Goal: Information Seeking & Learning: Learn about a topic

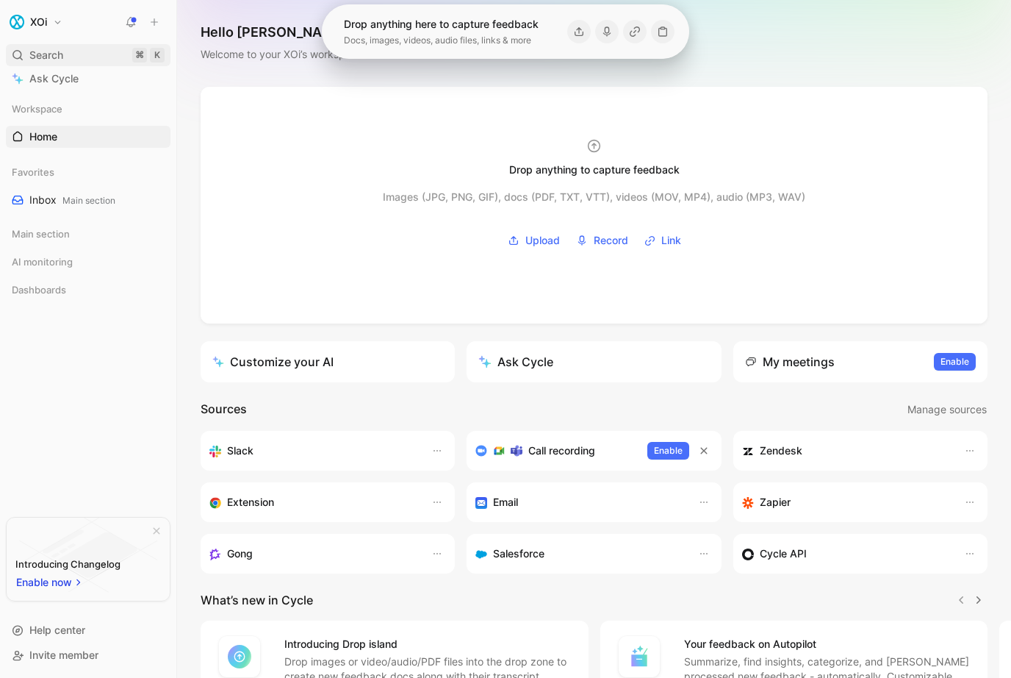
click at [35, 51] on span "Search" at bounding box center [46, 55] width 34 height 18
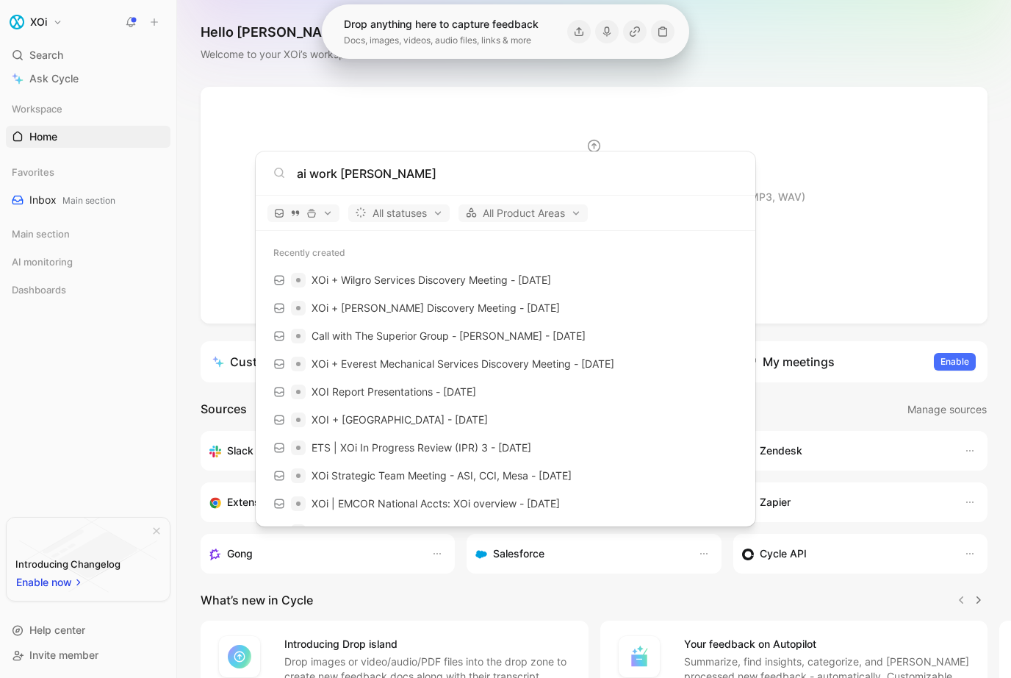
type input "ai work summary"
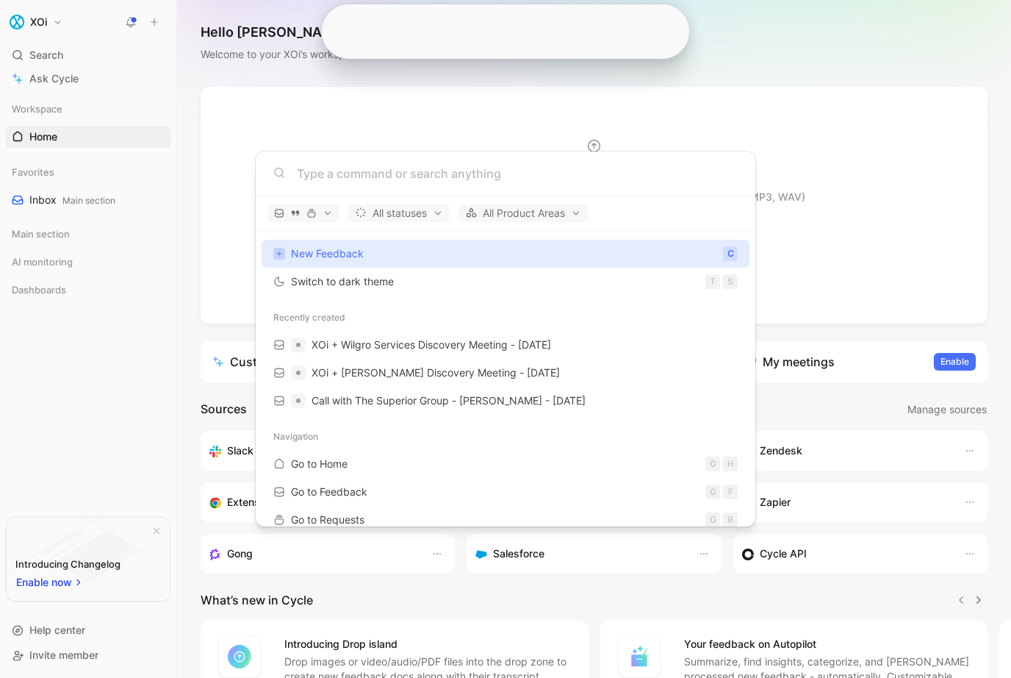
click at [84, 412] on body "XOi Search ⌘ K Ask Cycle Workspace Home G then H Favorites Inbox Main section M…" at bounding box center [505, 339] width 1011 height 678
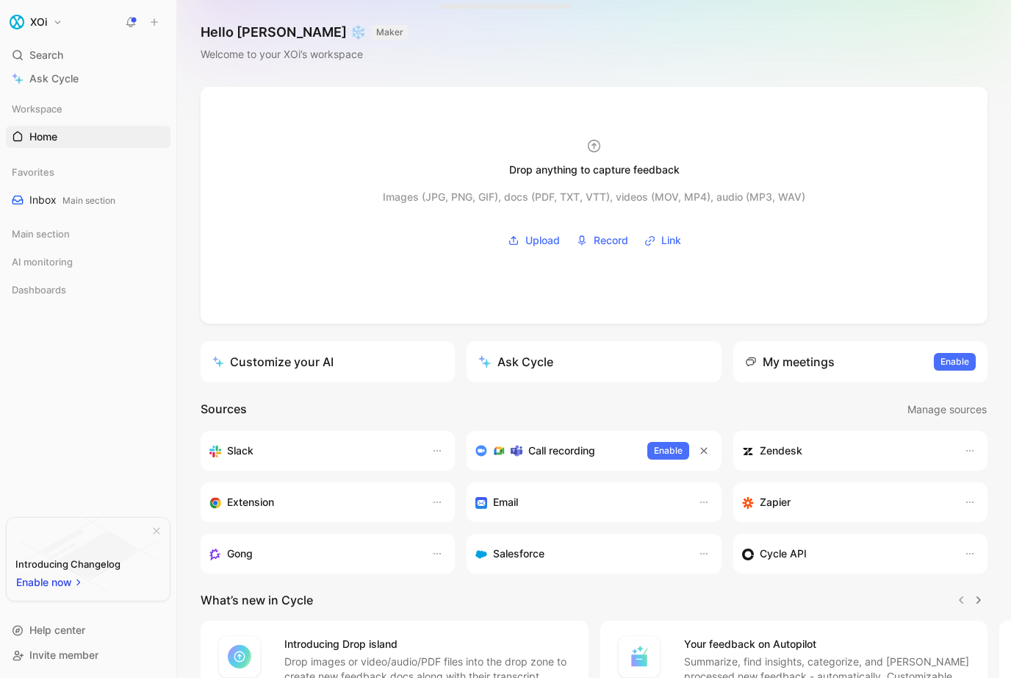
click at [507, 372] on button "Ask Cycle" at bounding box center [594, 361] width 254 height 41
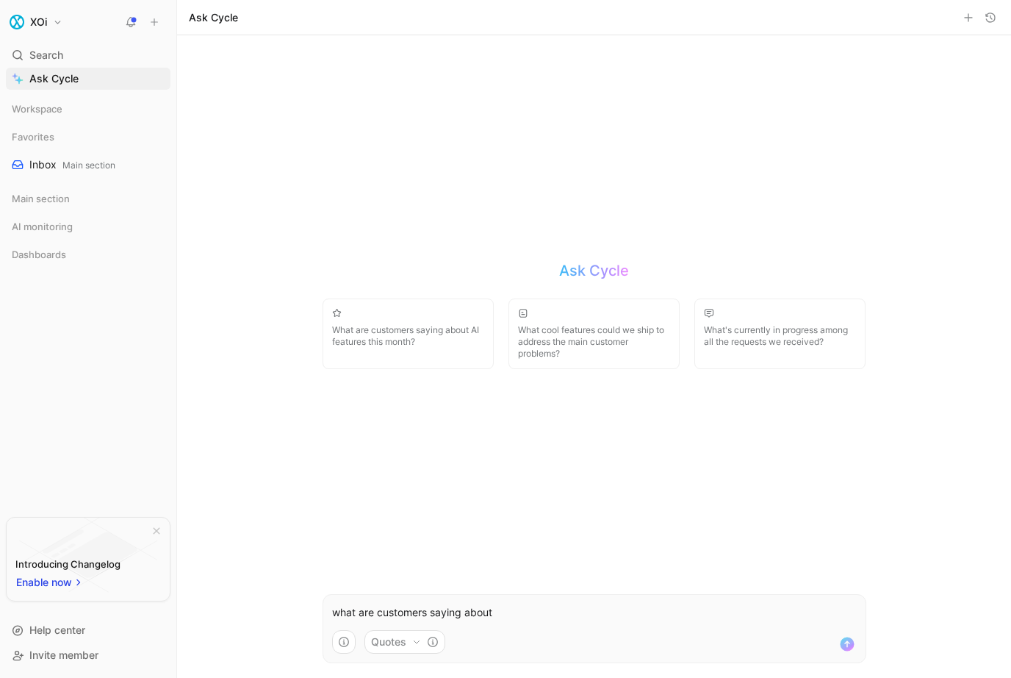
click at [388, 644] on button "Quotes" at bounding box center [405, 642] width 81 height 24
click at [616, 615] on html "XOi Search ⌘ K Ask Cycle Workspace Favorites Inbox Main section Main section AI…" at bounding box center [505, 339] width 1011 height 678
drag, startPoint x: 616, startPoint y: 615, endPoint x: 615, endPoint y: 606, distance: 9.6
click at [616, 609] on p "what are customers saying about" at bounding box center [594, 612] width 525 height 18
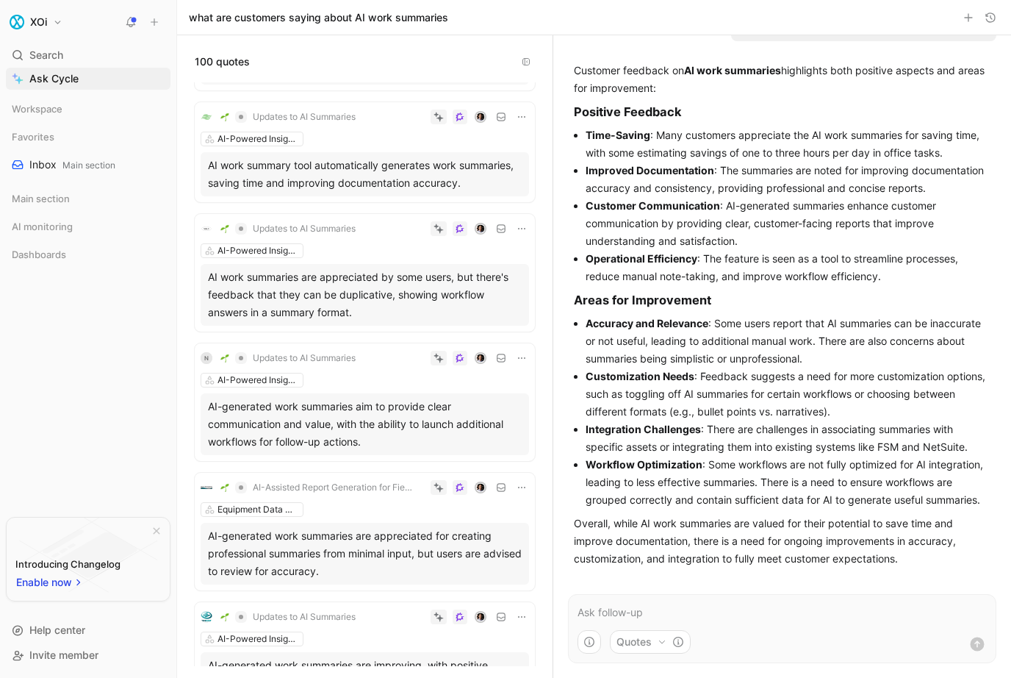
scroll to position [94, 0]
click at [387, 320] on div "AI work summaries are appreciated by some users, but there's feedback that they…" at bounding box center [365, 293] width 314 height 53
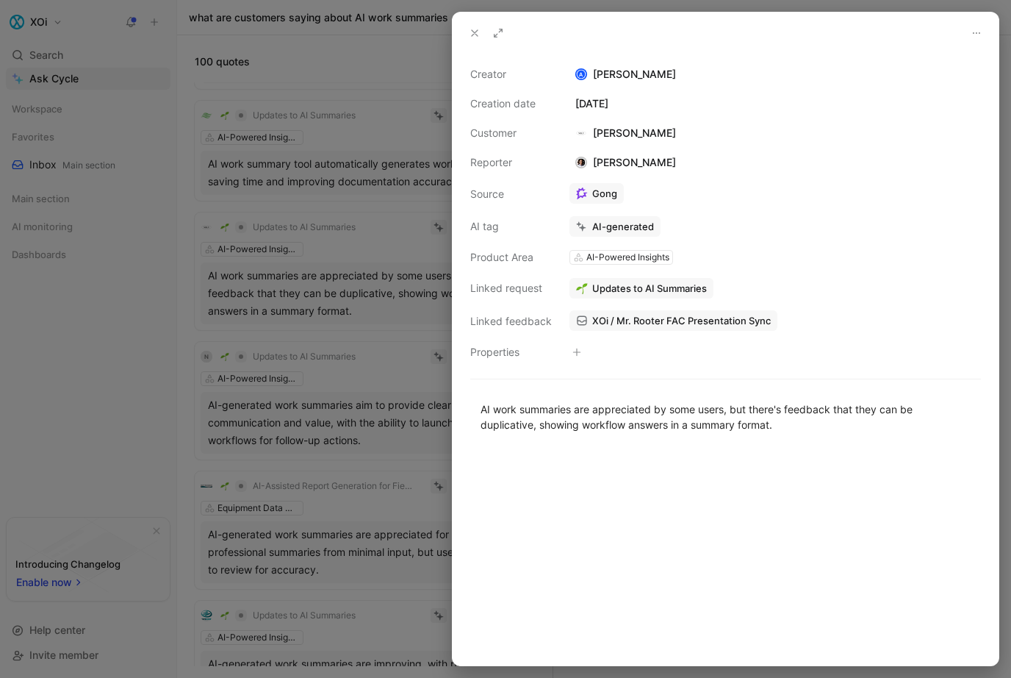
click at [118, 322] on div at bounding box center [505, 339] width 1011 height 678
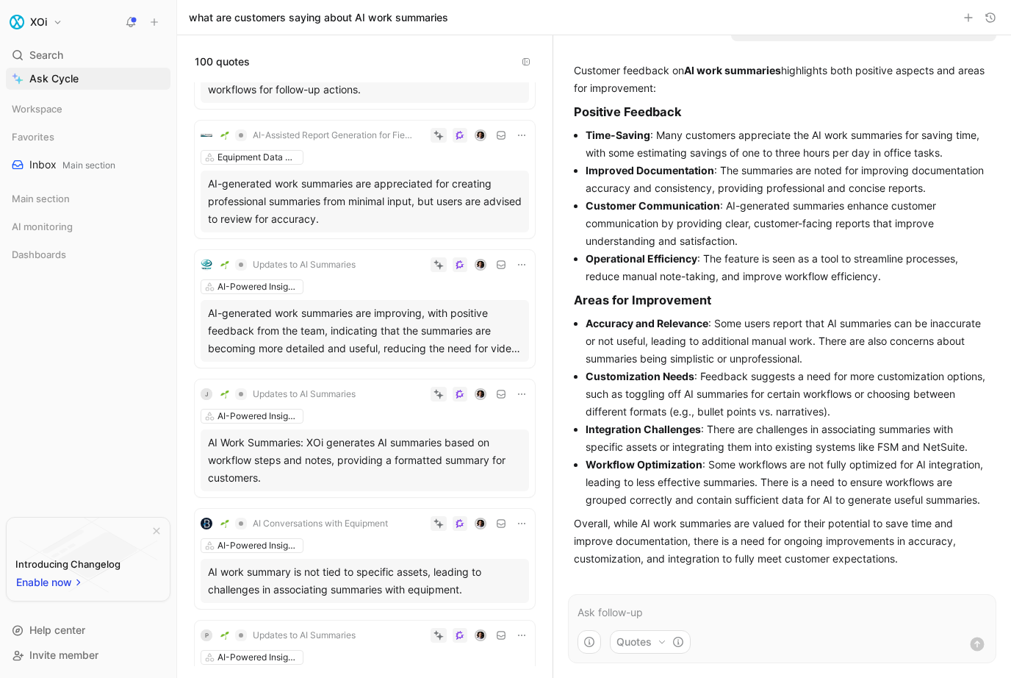
scroll to position [424, 0]
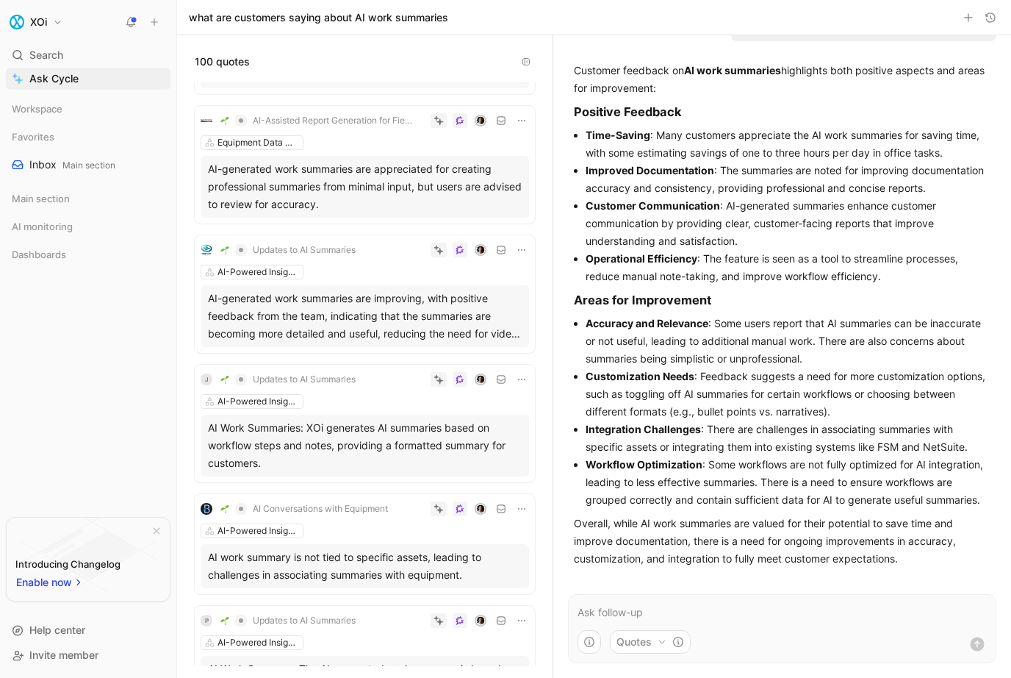
click at [395, 331] on div "AI-generated work summaries are improving, with positive feedback from the team…" at bounding box center [365, 316] width 314 height 53
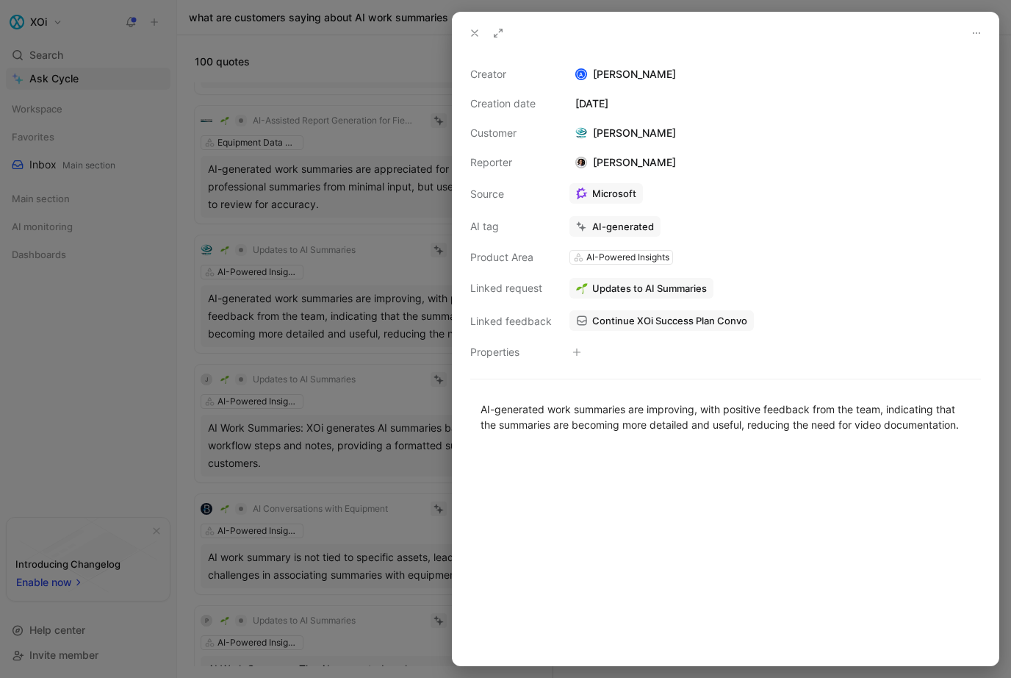
click at [117, 303] on div at bounding box center [505, 339] width 1011 height 678
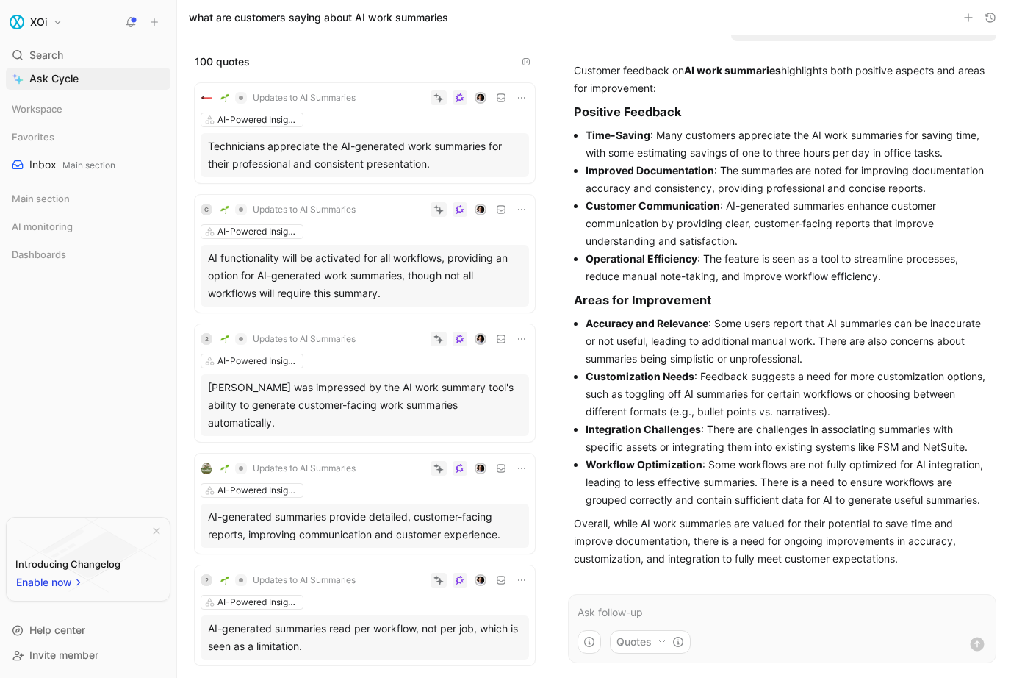
scroll to position [2969, 0]
click at [339, 154] on div "Technicians appreciate the AI-generated work summaries for their professional a…" at bounding box center [365, 154] width 314 height 35
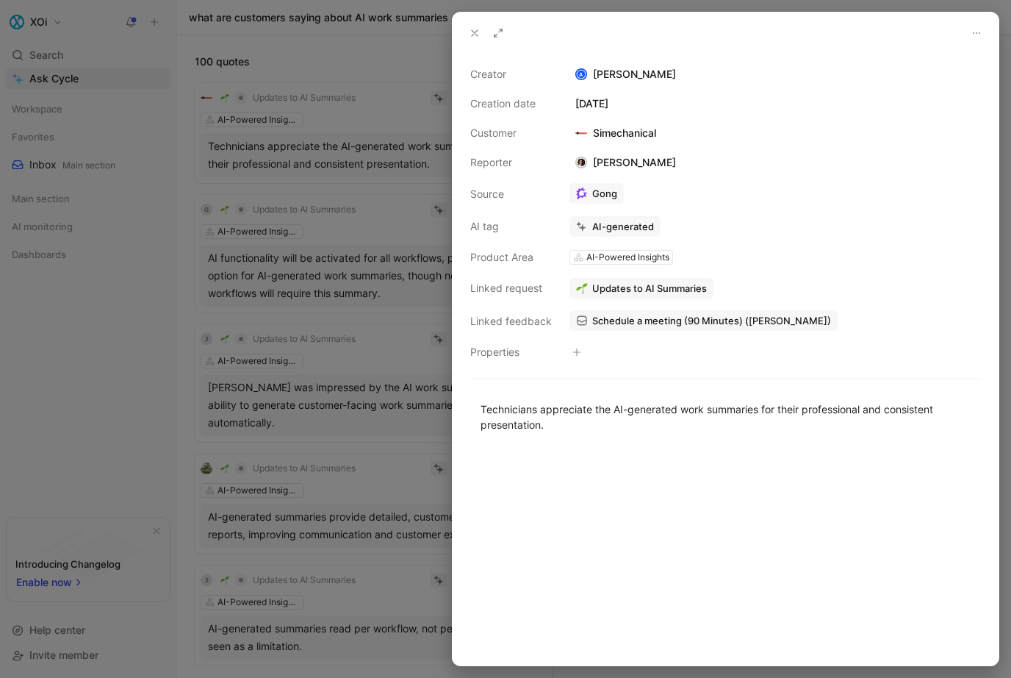
click at [362, 300] on div at bounding box center [505, 339] width 1011 height 678
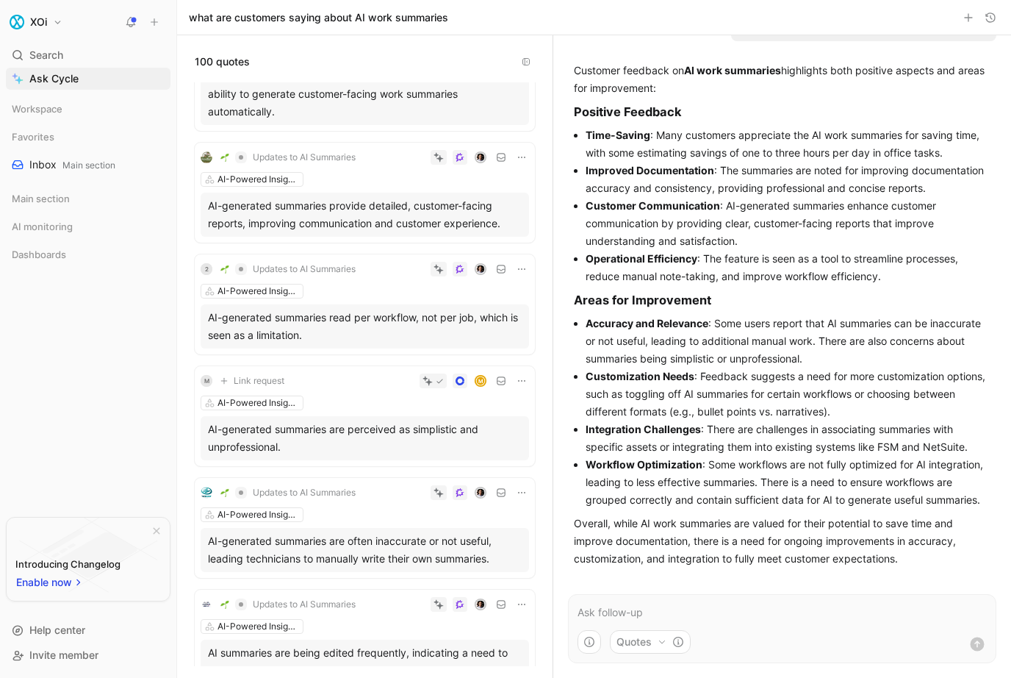
scroll to position [3259, 0]
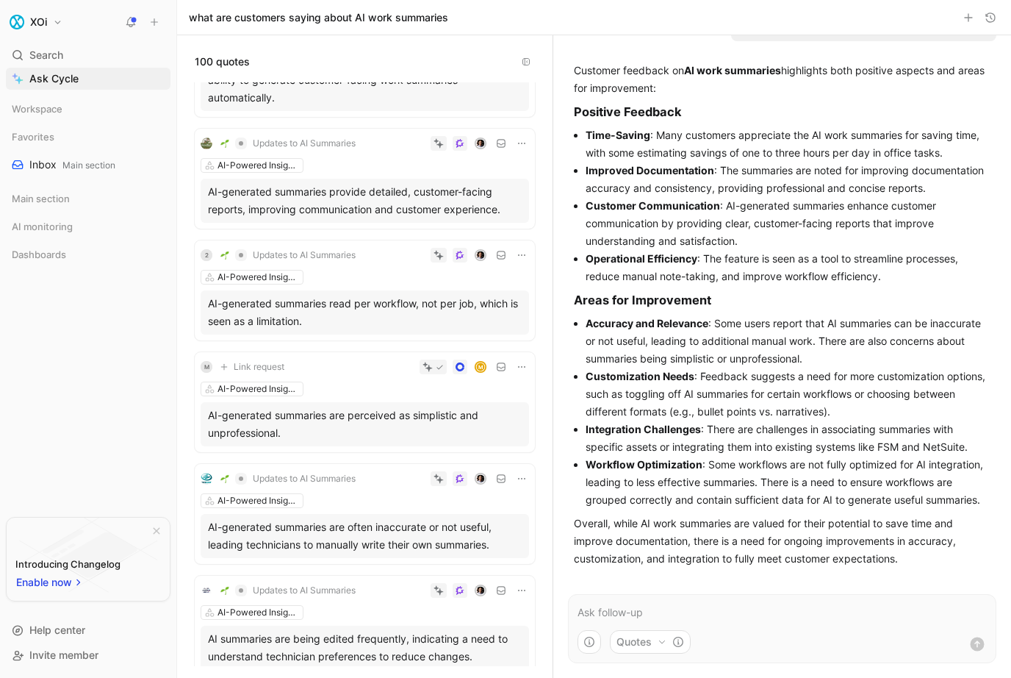
click at [374, 406] on div "AI-generated summaries are perceived as simplistic and unprofessional." at bounding box center [365, 423] width 314 height 35
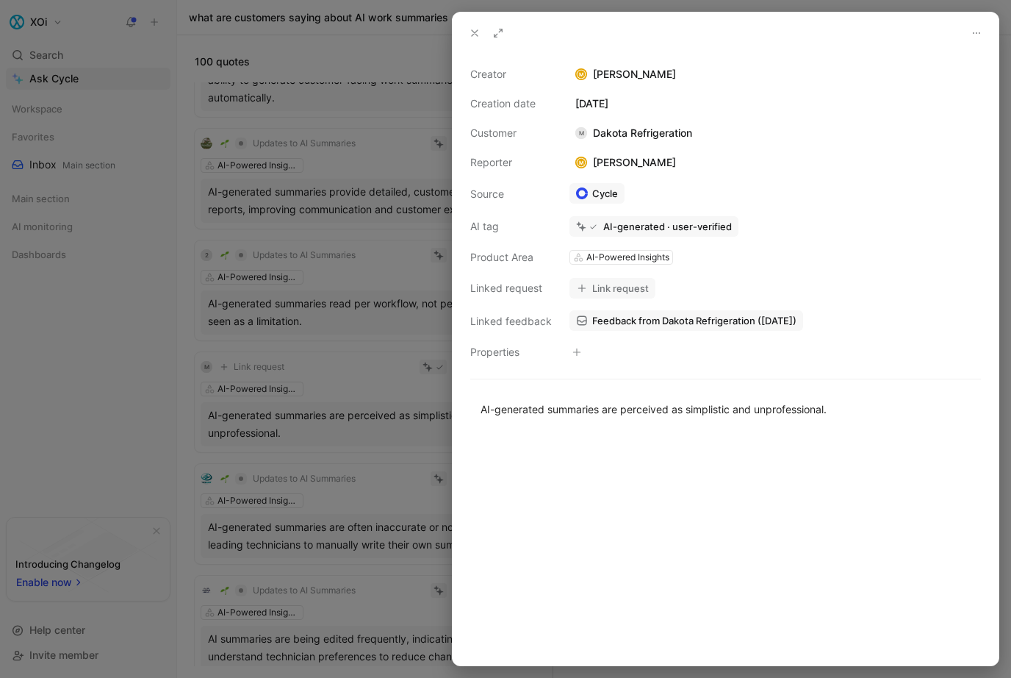
click at [644, 326] on span "Feedback from Dakota Refrigeration ([DATE])" at bounding box center [694, 320] width 204 height 13
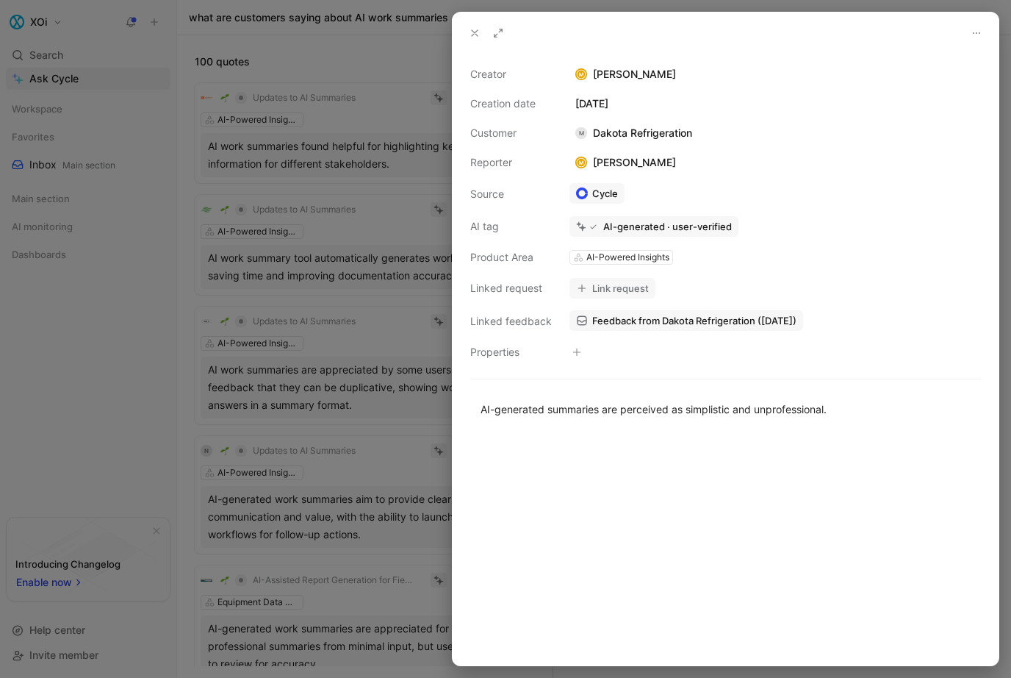
click at [340, 373] on div at bounding box center [505, 339] width 1011 height 678
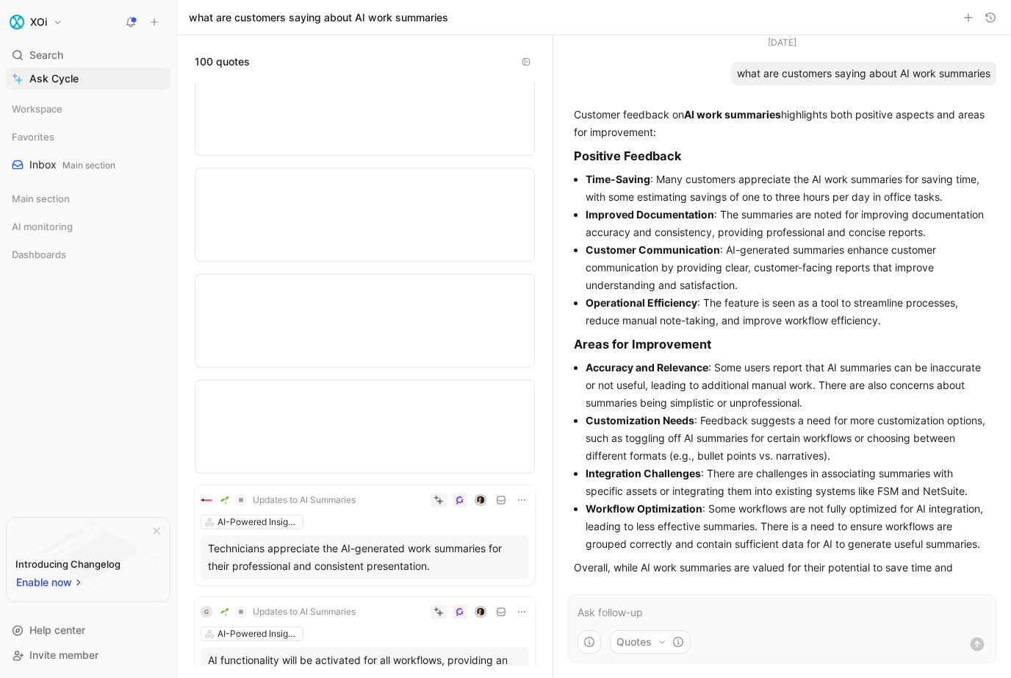
scroll to position [3376, 0]
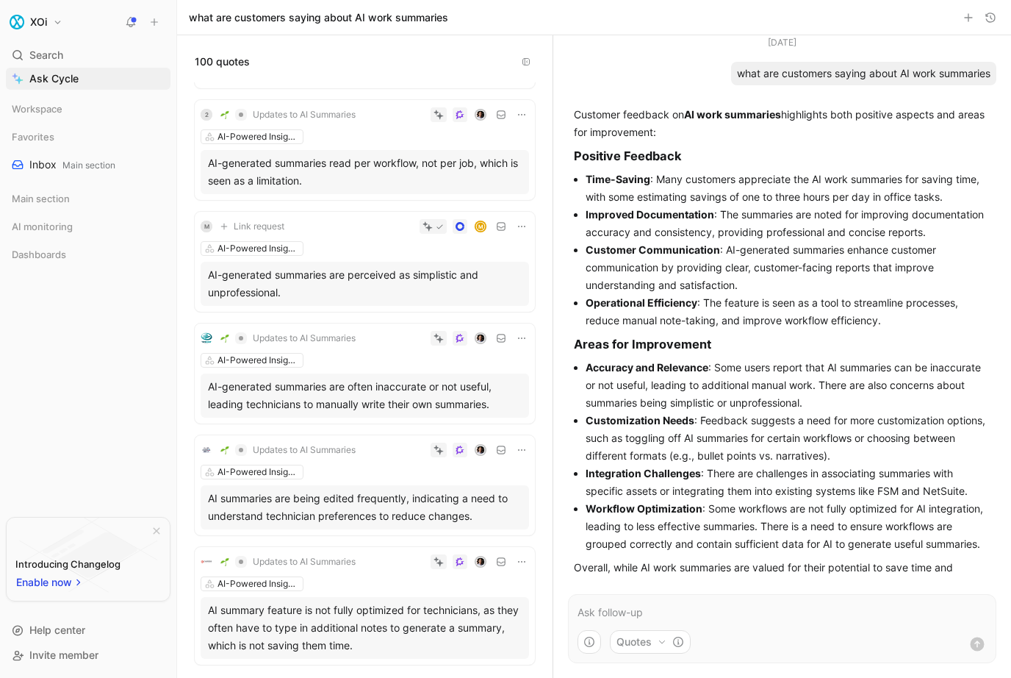
click at [469, 509] on div "AI summaries are being edited frequently, indicating a need to understand techn…" at bounding box center [365, 507] width 314 height 35
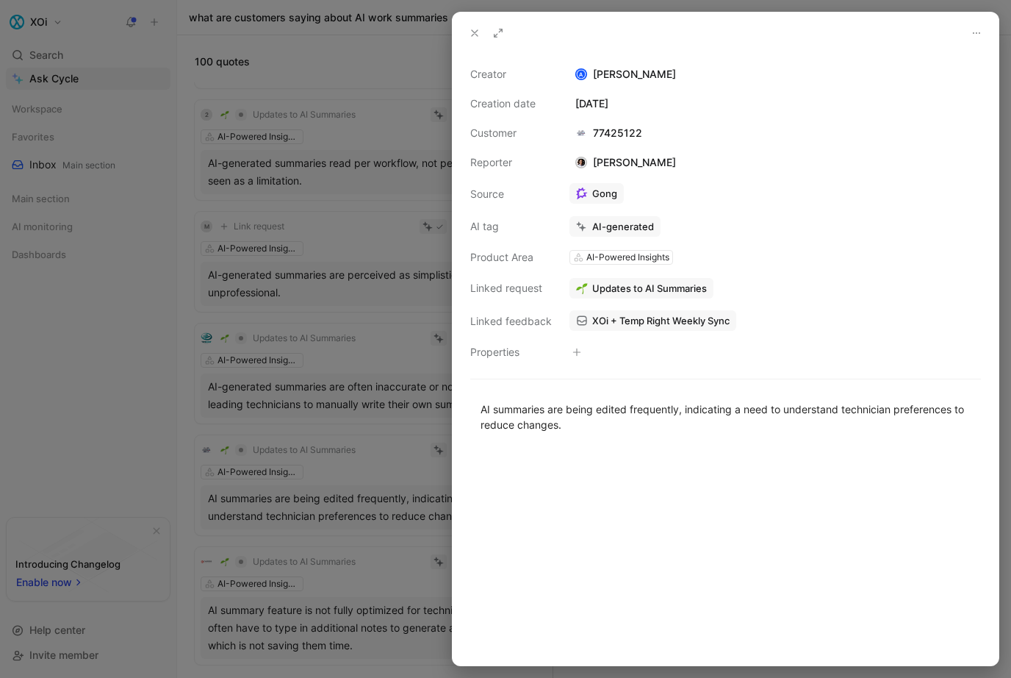
click at [412, 578] on div at bounding box center [505, 339] width 1011 height 678
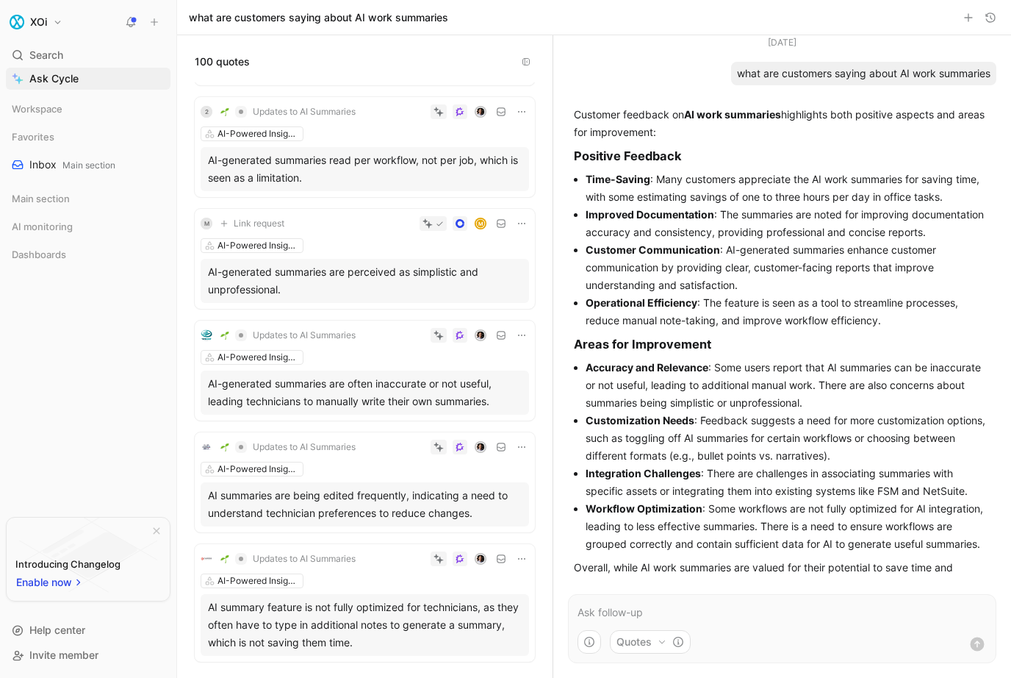
scroll to position [3379, 0]
click at [487, 630] on div "AI summary feature is not fully optimized for technicians, as they often have t…" at bounding box center [365, 624] width 314 height 53
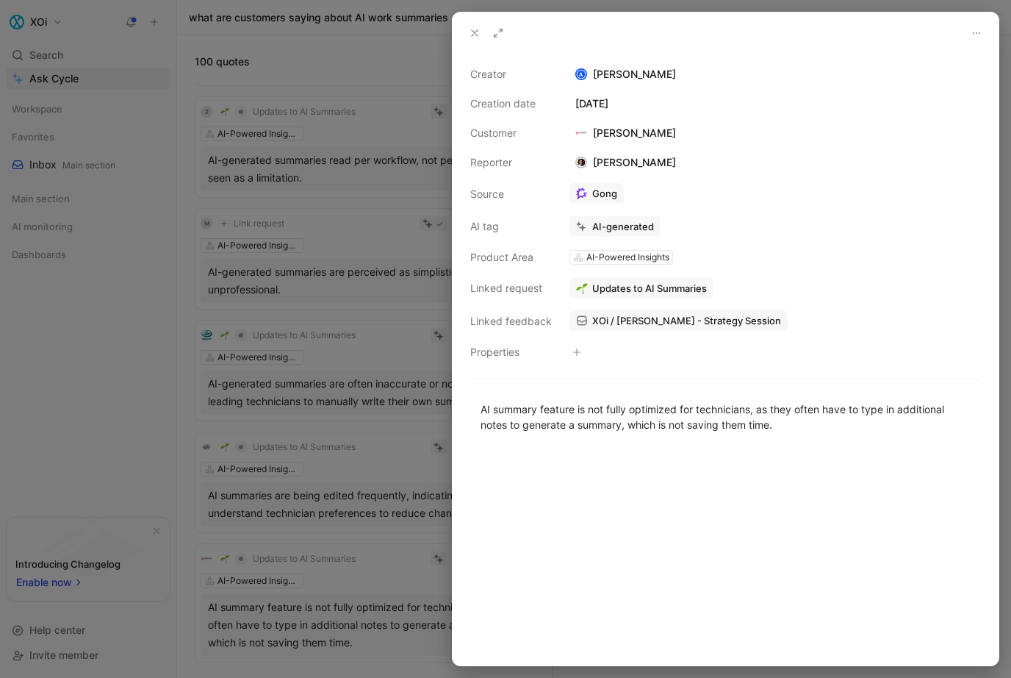
click at [631, 504] on div at bounding box center [726, 556] width 546 height 217
click at [181, 548] on div at bounding box center [505, 339] width 1011 height 678
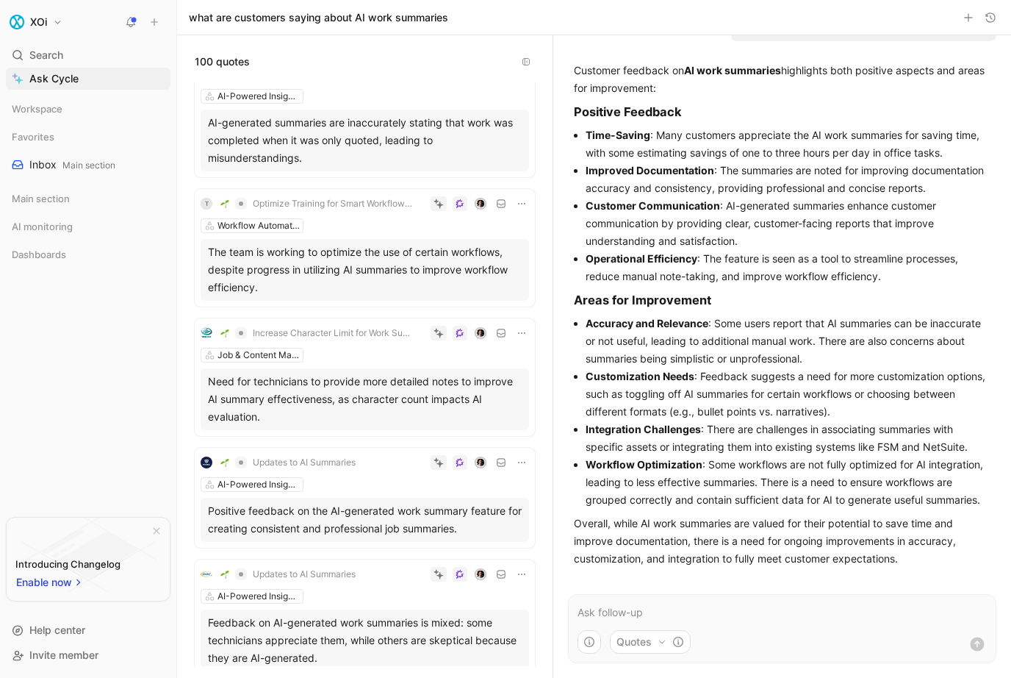
scroll to position [6114, 0]
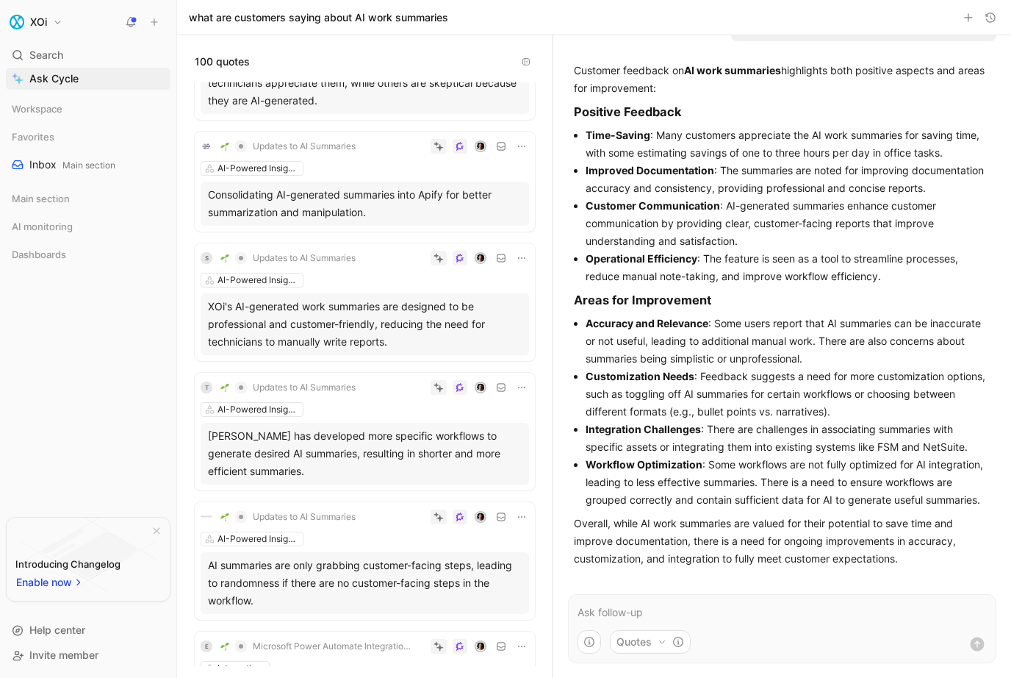
click at [463, 558] on div "AI summaries are only grabbing customer-facing steps, leading to randomness if …" at bounding box center [365, 582] width 314 height 53
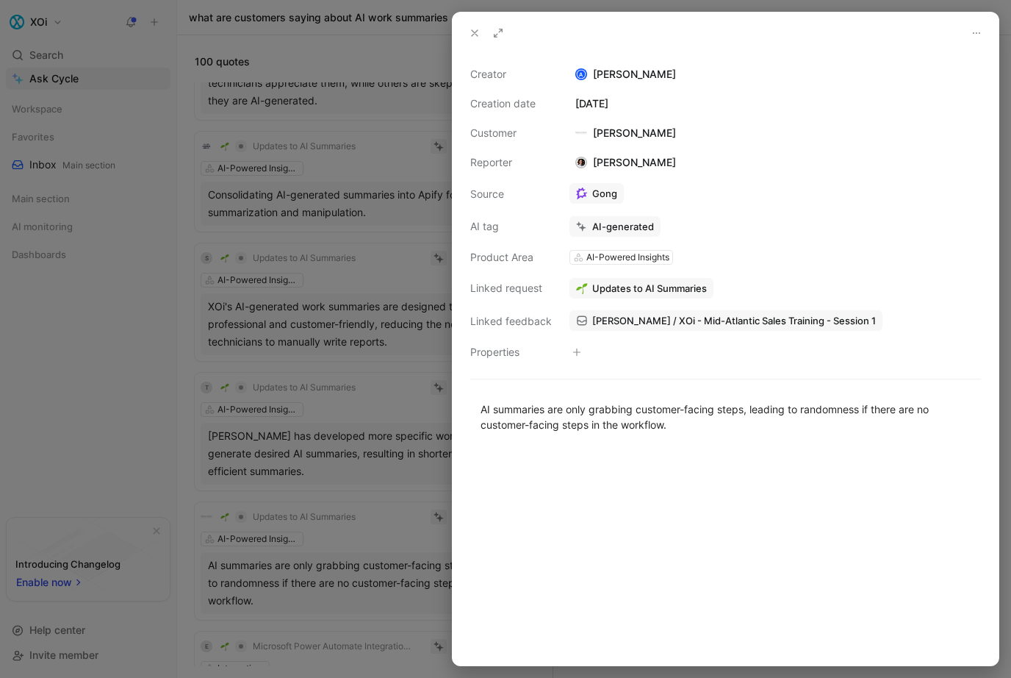
click at [386, 548] on div at bounding box center [505, 339] width 1011 height 678
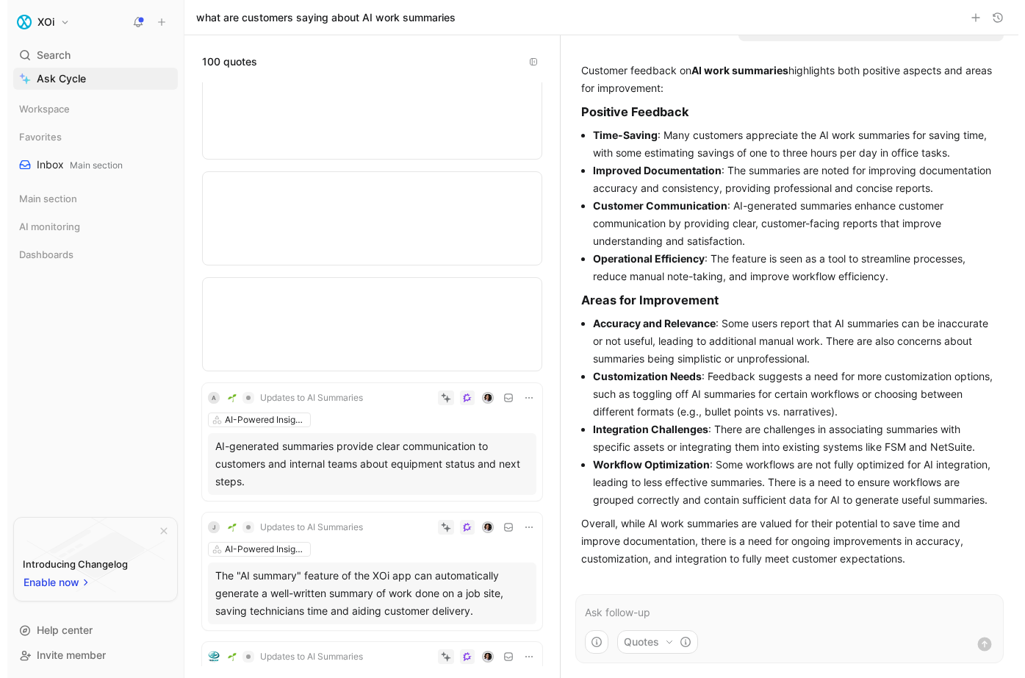
scroll to position [5897, 0]
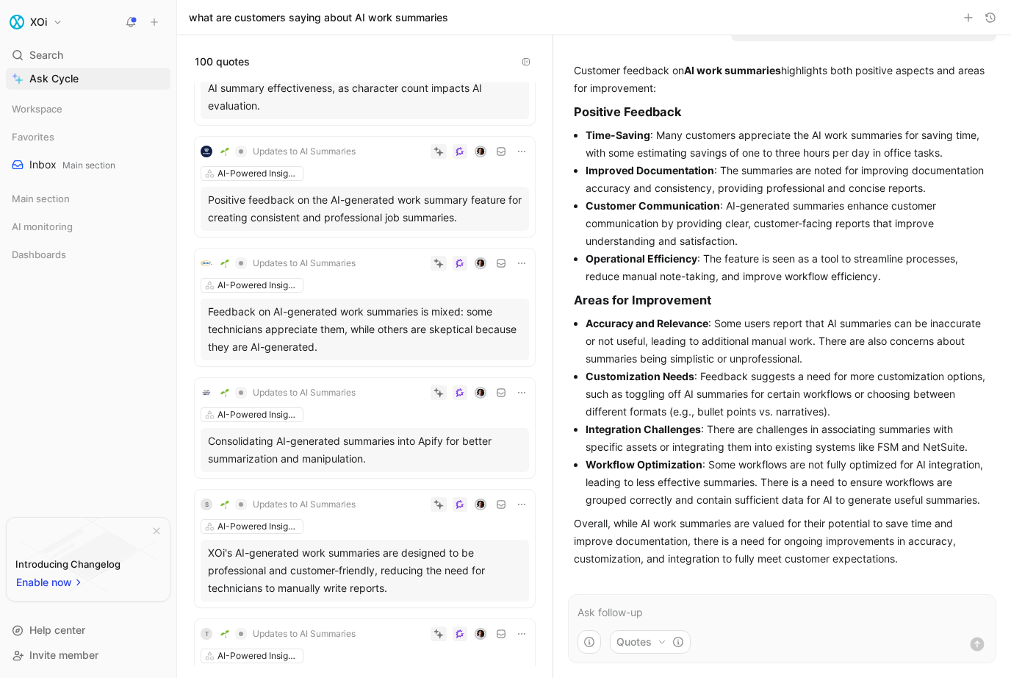
click at [839, 551] on p "Overall, while AI work summaries are valued for their potential to save time an…" at bounding box center [782, 540] width 417 height 53
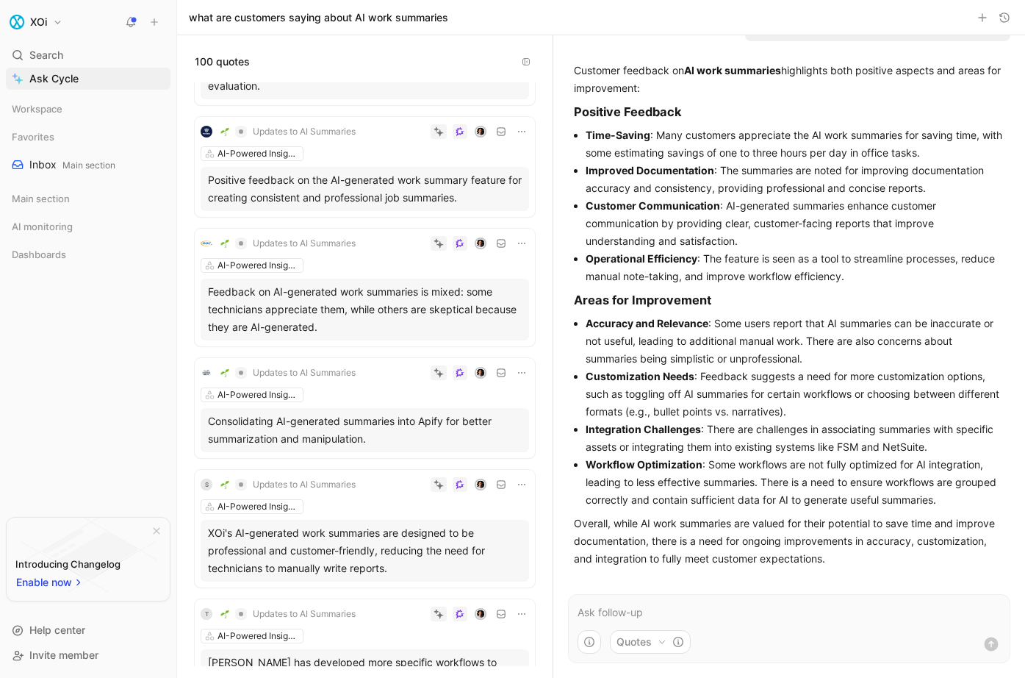
scroll to position [5927, 0]
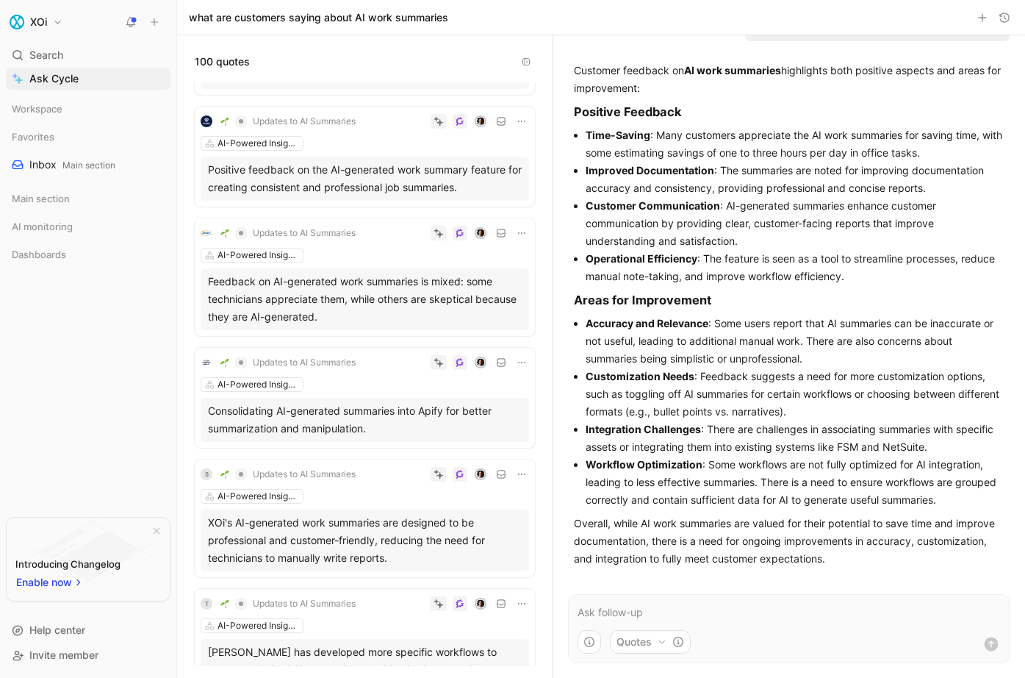
click at [412, 560] on div "XOi's AI-generated work summaries are designed to be professional and customer-…" at bounding box center [365, 540] width 314 height 53
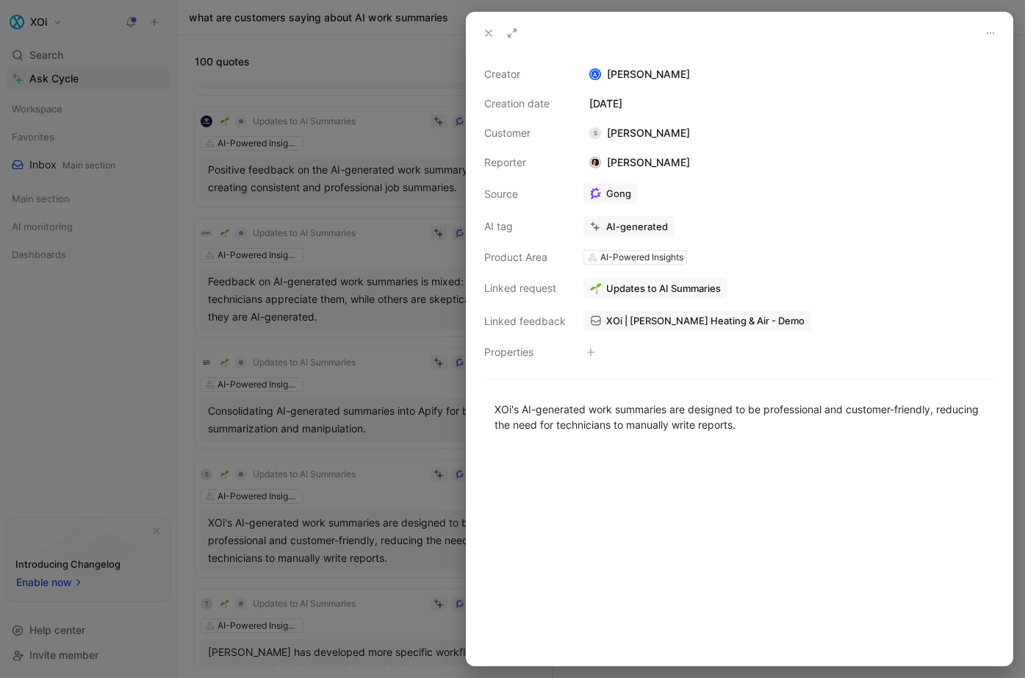
click at [354, 589] on div at bounding box center [512, 339] width 1025 height 678
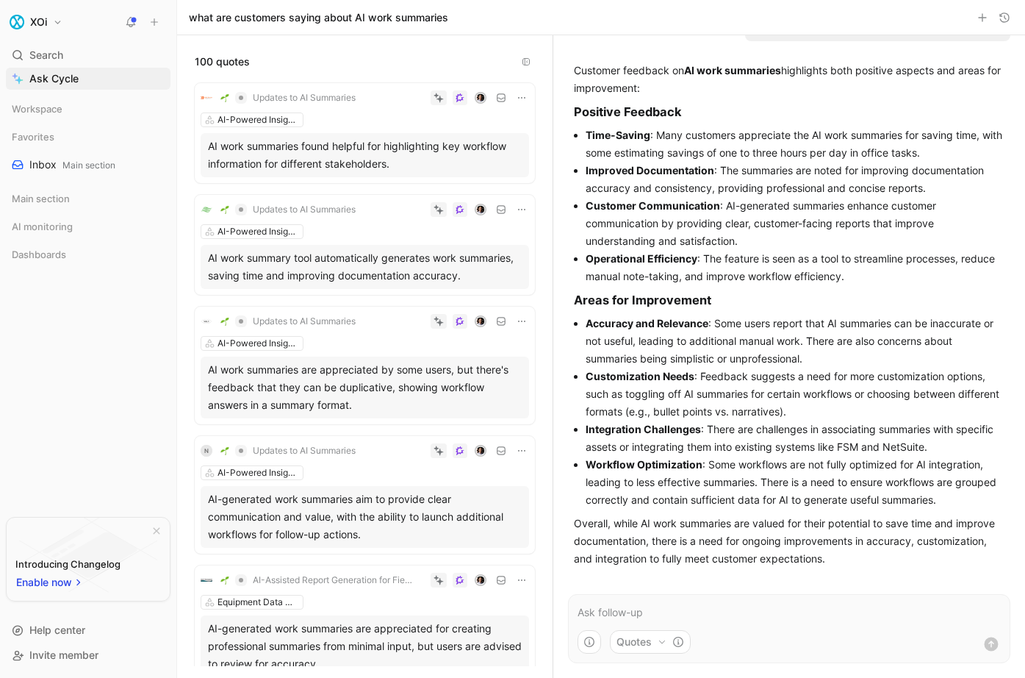
click at [272, 99] on span "Updates to AI Summaries" at bounding box center [304, 98] width 103 height 12
click at [273, 100] on span "Updates to AI Summaries" at bounding box center [304, 98] width 103 height 12
click at [262, 96] on span "Updates to AI Summaries" at bounding box center [304, 98] width 103 height 12
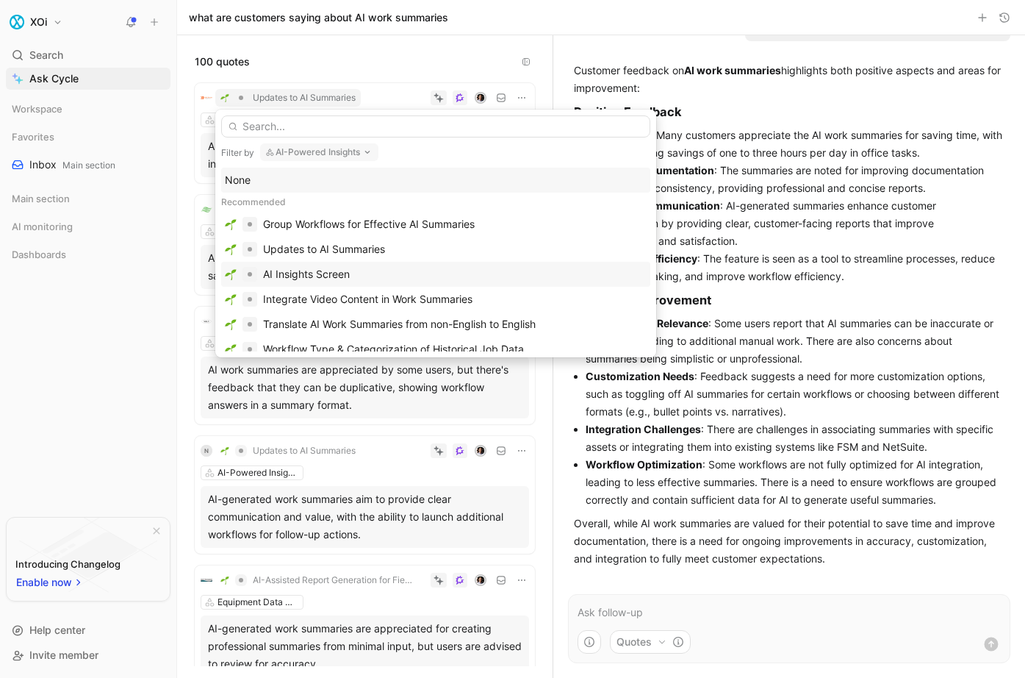
click at [274, 282] on div "AI Insights Screen" at bounding box center [306, 274] width 87 height 18
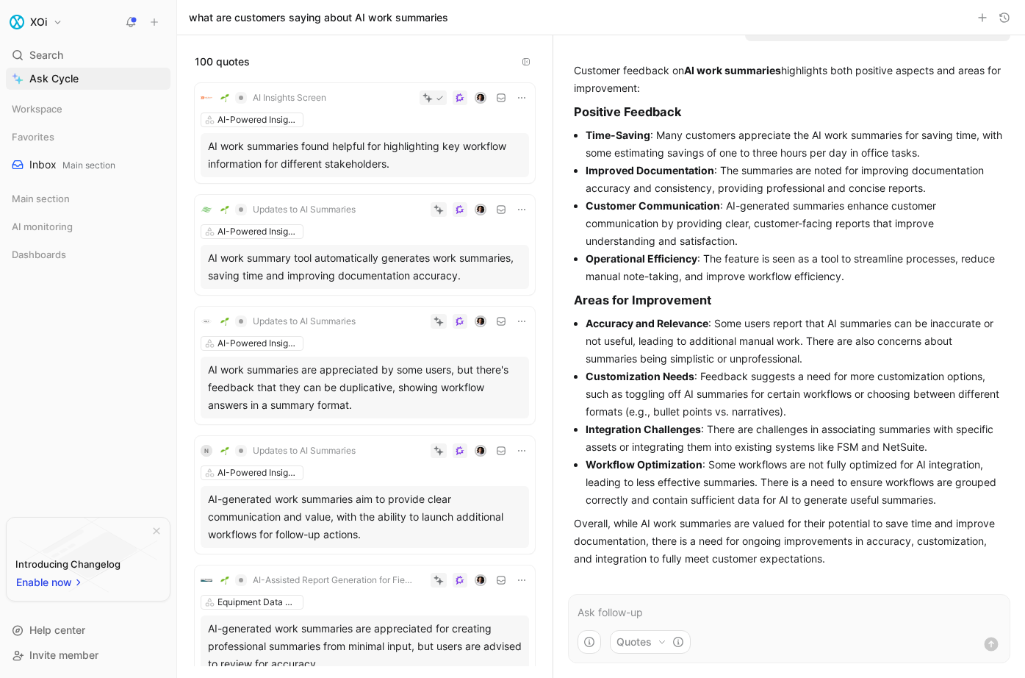
click at [149, 345] on div "Workspace Favorites Inbox Main section Main section AI monitoring Dashboards To…" at bounding box center [88, 300] width 165 height 404
click at [270, 101] on span "AI Insights Screen" at bounding box center [289, 98] width 73 height 12
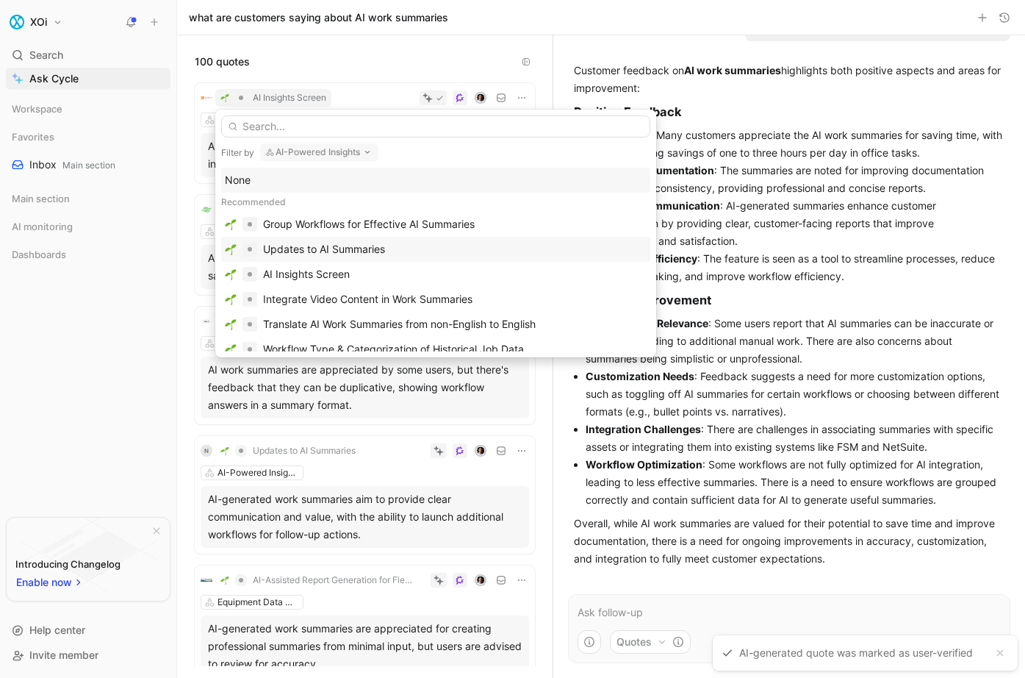
click at [279, 257] on div "Updates to AI Summaries" at bounding box center [324, 249] width 122 height 18
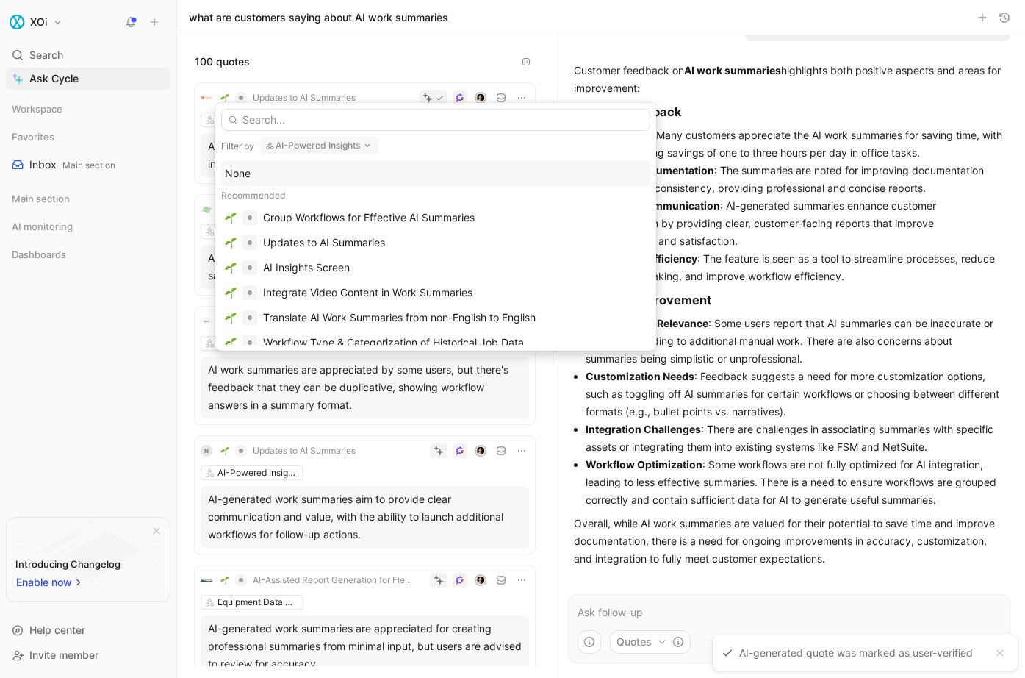
click at [126, 313] on div "Workspace Favorites Inbox Main section Main section AI monitoring Dashboards To…" at bounding box center [88, 300] width 165 height 404
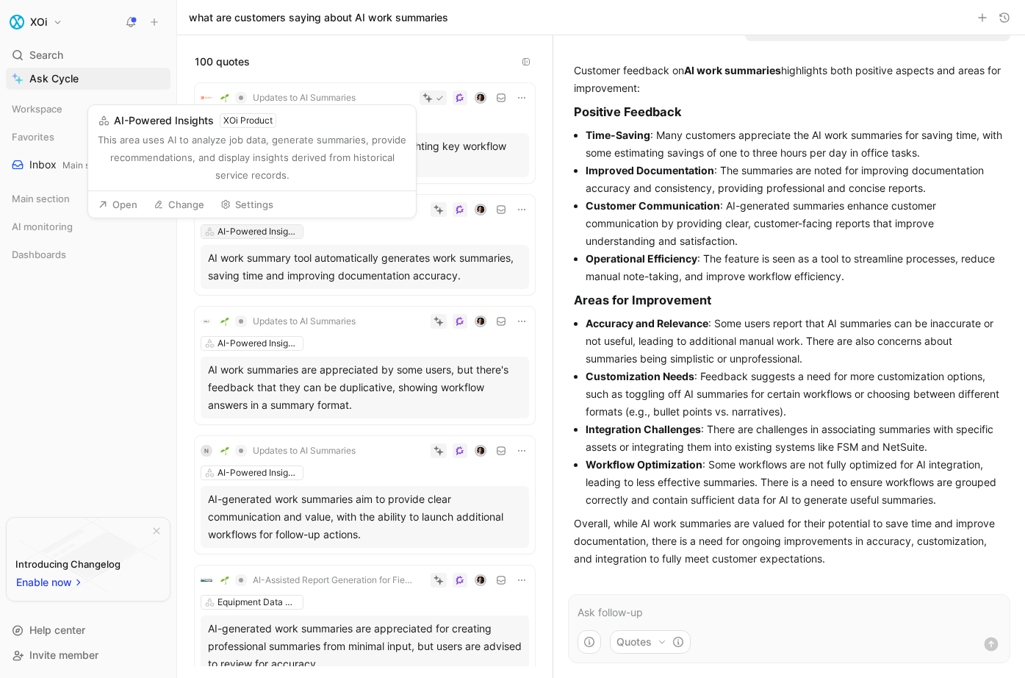
click at [273, 231] on div "AI-Powered Insights" at bounding box center [259, 231] width 82 height 15
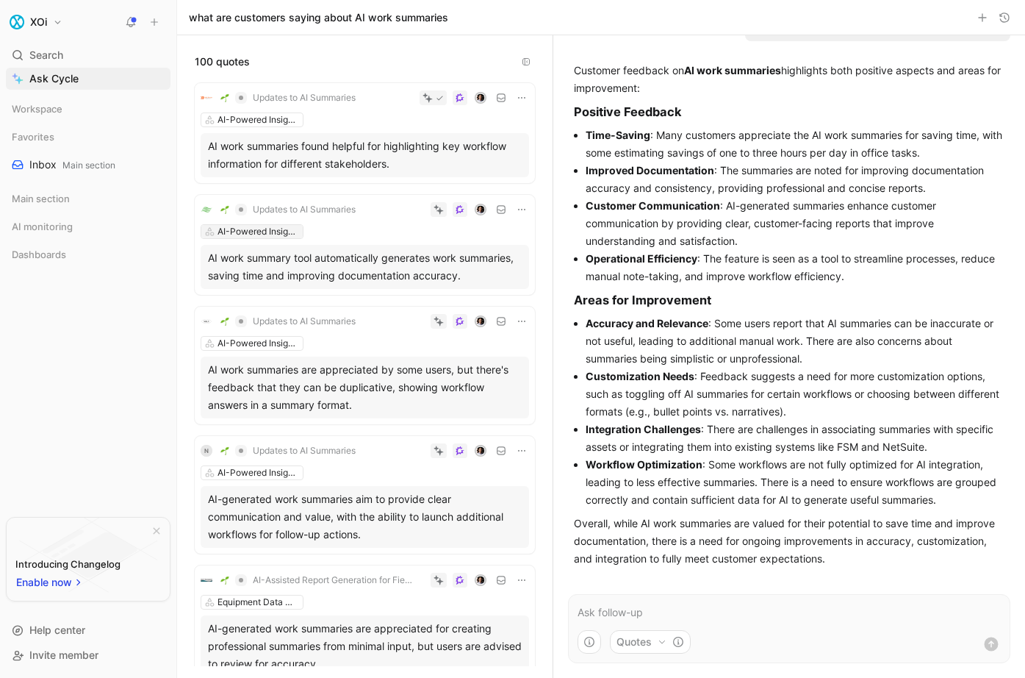
click at [240, 232] on div "AI-Powered Insights" at bounding box center [259, 231] width 82 height 15
click at [115, 309] on div "Workspace Favorites Inbox Main section Main section AI monitoring Dashboards To…" at bounding box center [88, 300] width 165 height 404
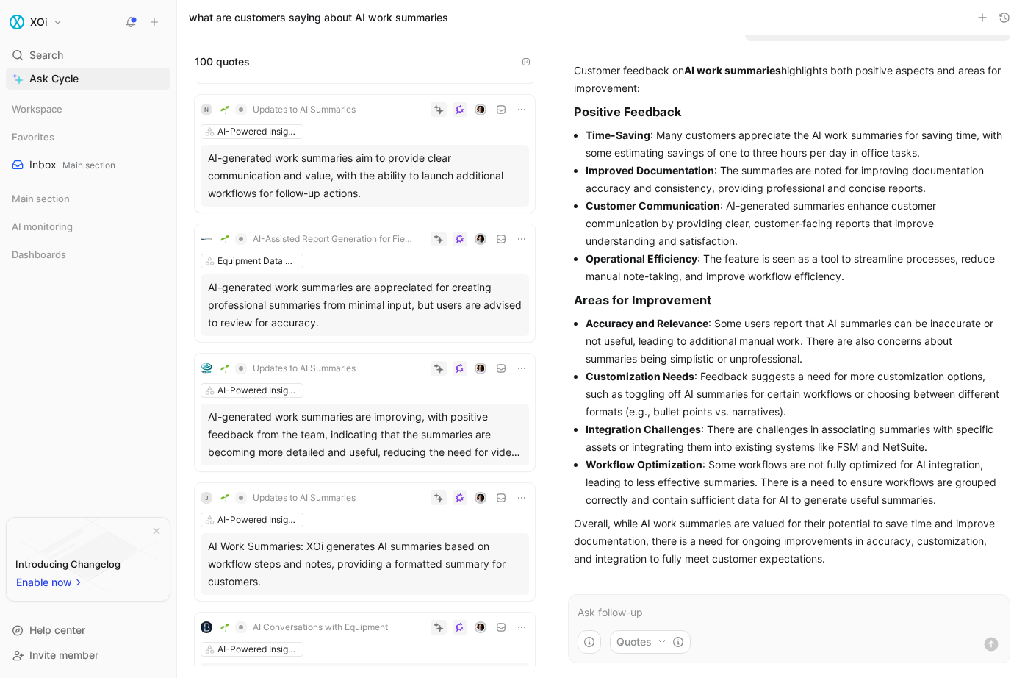
scroll to position [332, 0]
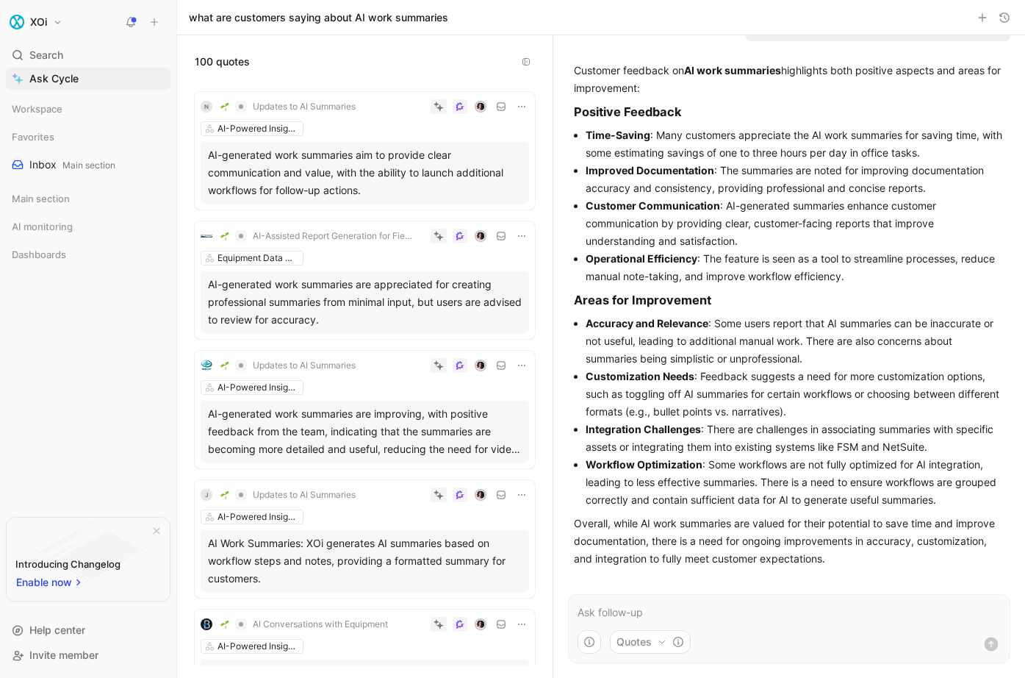
drag, startPoint x: 737, startPoint y: 317, endPoint x: 844, endPoint y: 328, distance: 107.1
click at [844, 328] on li "Accuracy and Relevance : Some users report that AI summaries can be inaccurate …" at bounding box center [795, 341] width 419 height 53
click at [843, 328] on li "Accuracy and Relevance : Some users report that AI summaries can be inaccurate …" at bounding box center [795, 341] width 419 height 53
drag, startPoint x: 664, startPoint y: 318, endPoint x: 806, endPoint y: 337, distance: 142.3
click at [806, 337] on li "Accuracy and Relevance : Some users report that AI summaries can be inaccurate …" at bounding box center [795, 341] width 419 height 53
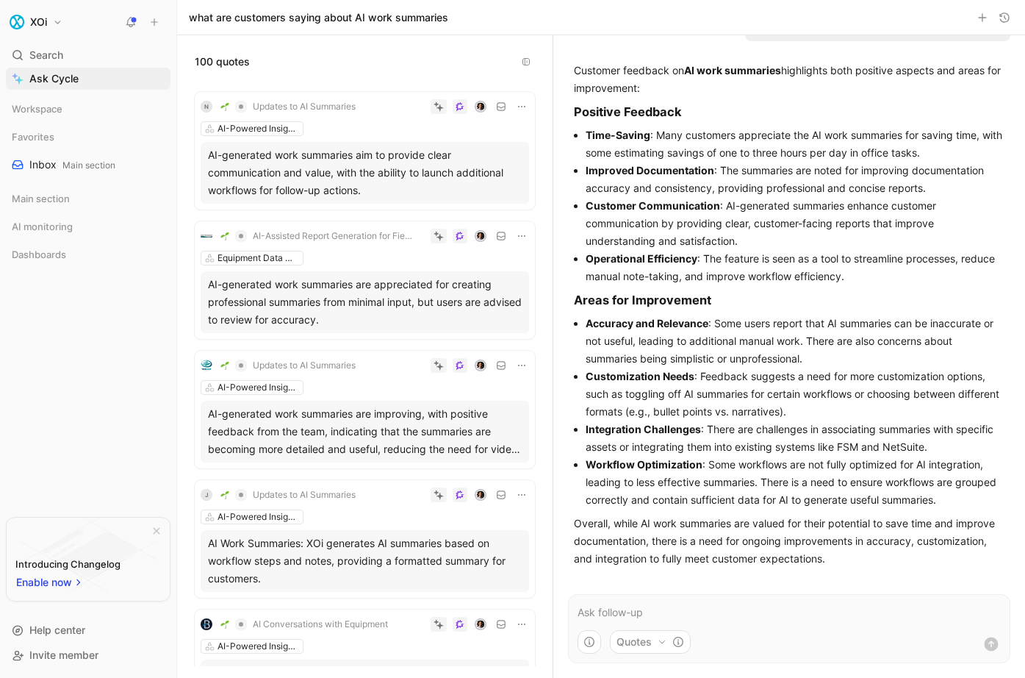
click at [806, 337] on li "Accuracy and Relevance : Some users report that AI summaries can be inaccurate …" at bounding box center [795, 341] width 419 height 53
drag, startPoint x: 878, startPoint y: 509, endPoint x: 567, endPoint y: 318, distance: 365.6
click at [567, 318] on ul "[DATE] what are customers saying about AI work summaries Customer feedback on A…" at bounding box center [789, 282] width 472 height 582
click at [568, 318] on div "Customer feedback on AI work summaries highlights both positive aspects and are…" at bounding box center [789, 314] width 442 height 517
drag, startPoint x: 586, startPoint y: 315, endPoint x: 988, endPoint y: 506, distance: 444.8
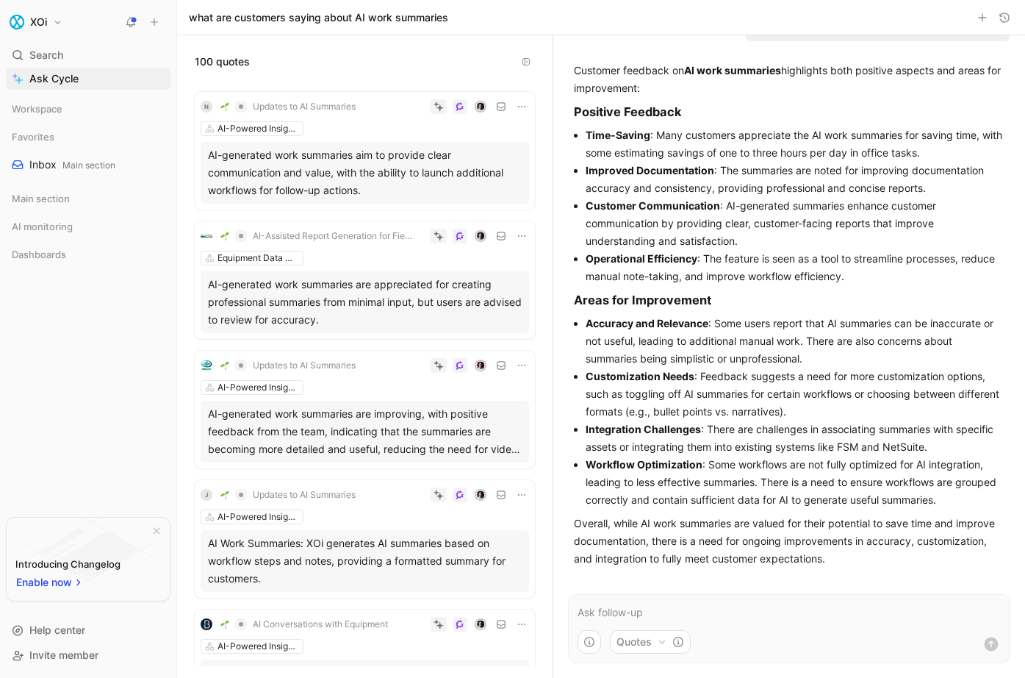
click at [988, 506] on ul "Accuracy and Relevance : Some users report that AI summaries can be inaccurate …" at bounding box center [789, 412] width 431 height 194
click at [988, 506] on li "Workflow Optimization : Some workflows are not fully optimized for AI integrati…" at bounding box center [795, 482] width 419 height 53
drag, startPoint x: 980, startPoint y: 505, endPoint x: 582, endPoint y: 381, distance: 417.3
click at [582, 381] on ul "Accuracy and Relevance : Some users report that AI summaries can be inaccurate …" at bounding box center [789, 412] width 431 height 194
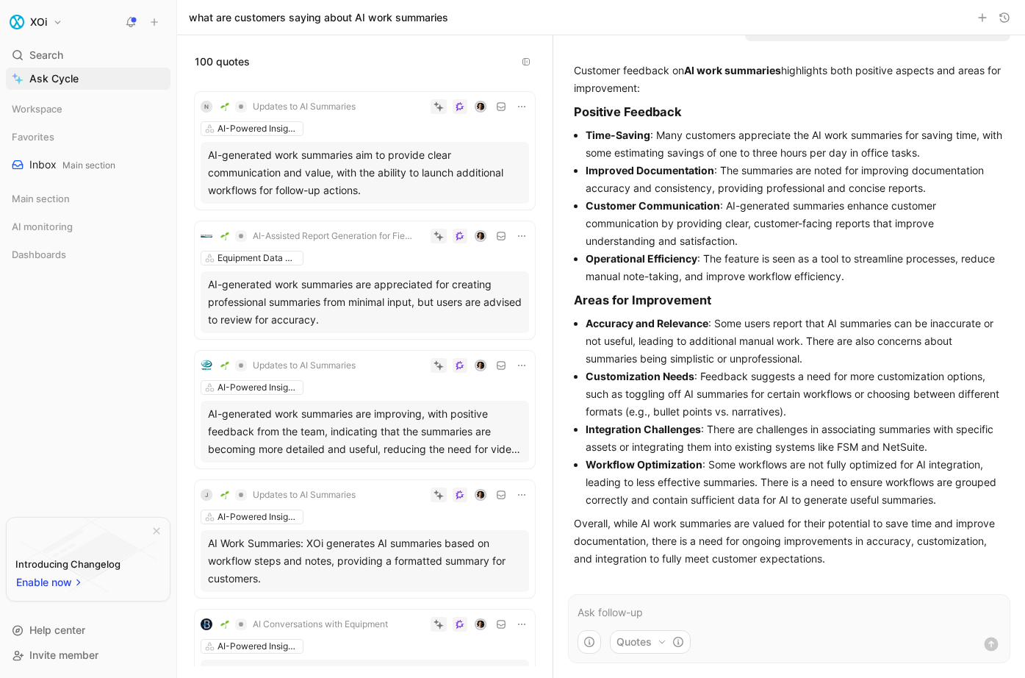
drag, startPoint x: 627, startPoint y: 393, endPoint x: 819, endPoint y: 416, distance: 193.2
click at [819, 416] on li "Customization Needs : Feedback suggests a need for more customization options, …" at bounding box center [795, 393] width 419 height 53
drag, startPoint x: 744, startPoint y: 403, endPoint x: 600, endPoint y: 338, distance: 157.2
click at [600, 338] on ul "Accuracy and Relevance : Some users report that AI summaries can be inaccurate …" at bounding box center [789, 412] width 431 height 194
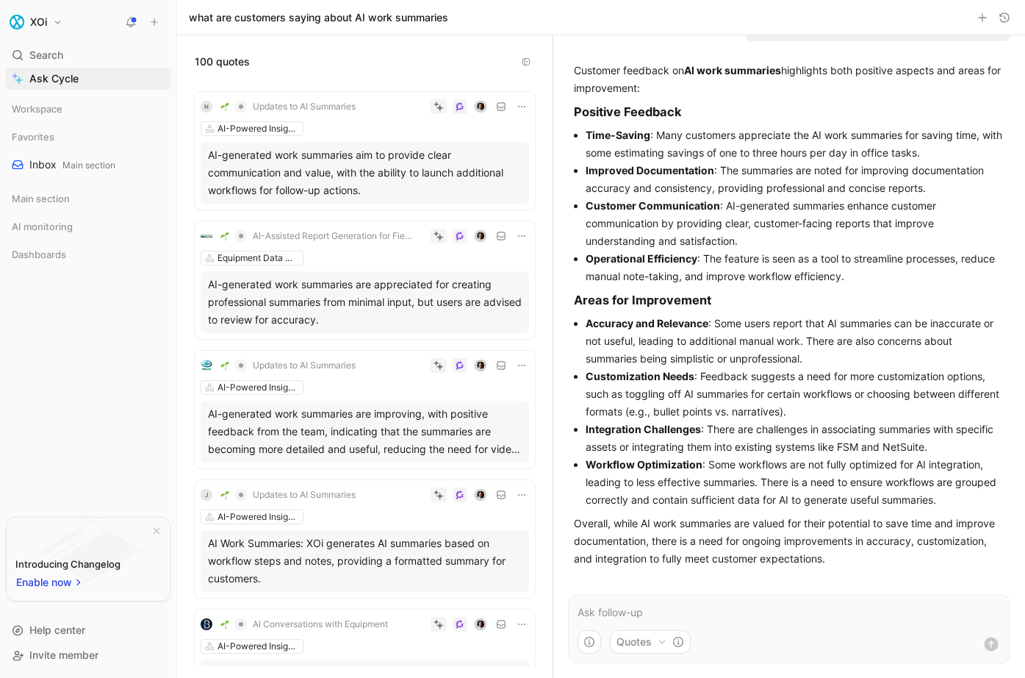
click at [600, 338] on li "Accuracy and Relevance : Some users report that AI summaries can be inaccurate …" at bounding box center [795, 341] width 419 height 53
drag, startPoint x: 665, startPoint y: 342, endPoint x: 786, endPoint y: 363, distance: 123.1
click at [784, 362] on li "Accuracy and Relevance : Some users report that AI summaries can be inaccurate …" at bounding box center [795, 341] width 419 height 53
click at [787, 363] on li "Accuracy and Relevance : Some users report that AI summaries can be inaccurate …" at bounding box center [795, 341] width 419 height 53
drag, startPoint x: 784, startPoint y: 337, endPoint x: 784, endPoint y: 315, distance: 22.8
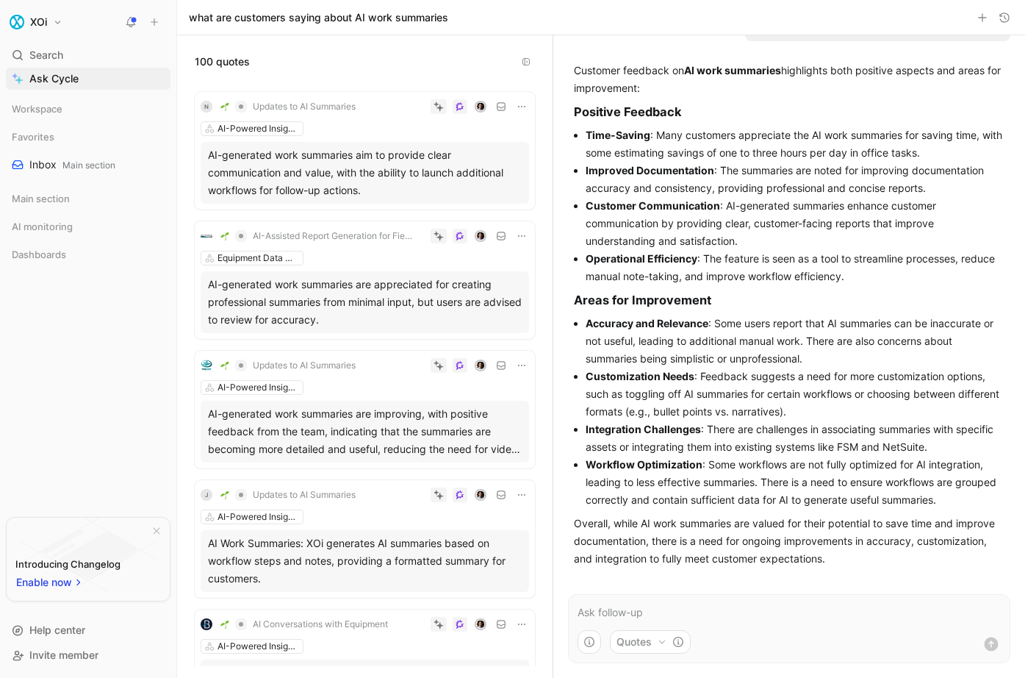
click at [784, 315] on li "Accuracy and Relevance : Some users report that AI summaries can be inaccurate …" at bounding box center [795, 341] width 419 height 53
click at [775, 323] on li "Accuracy and Relevance : Some users report that AI summaries can be inaccurate …" at bounding box center [795, 341] width 419 height 53
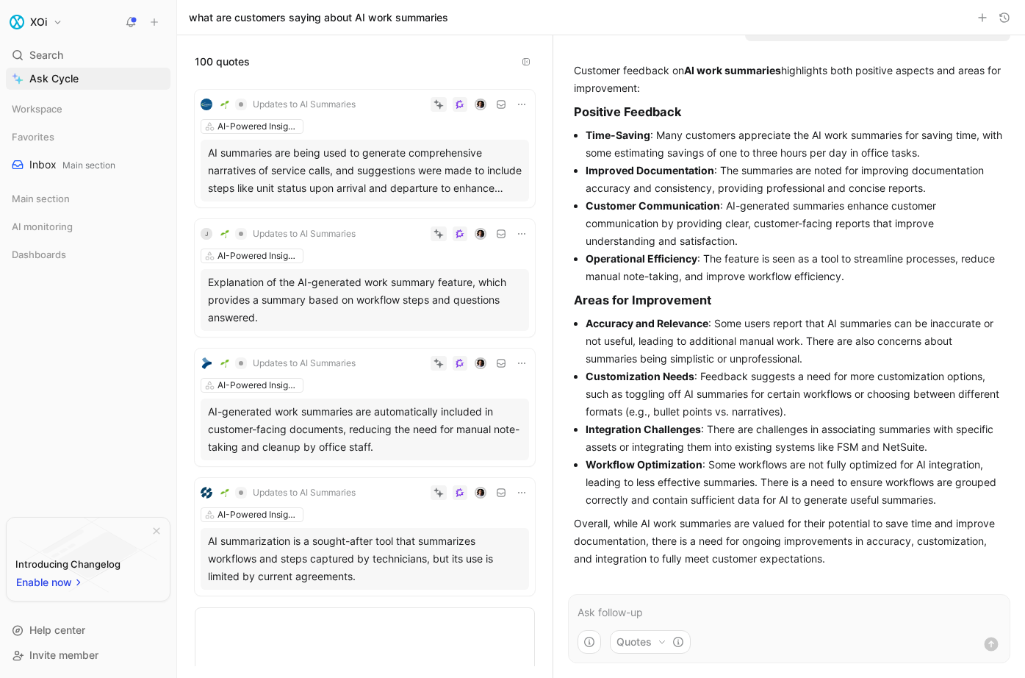
scroll to position [1882, 0]
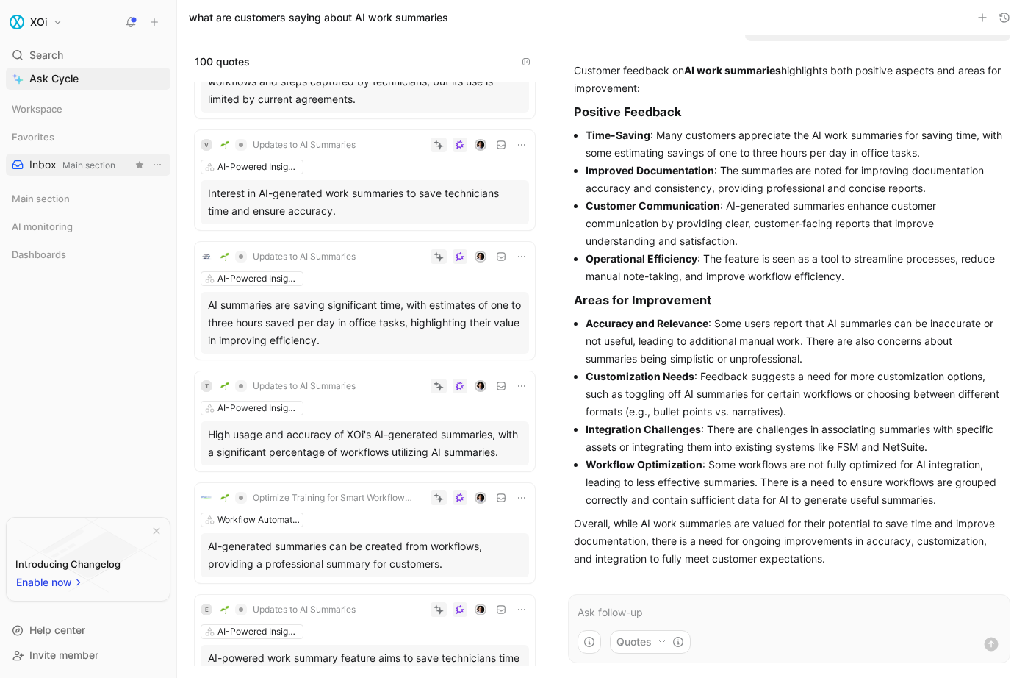
click at [63, 168] on span "Main section" at bounding box center [88, 164] width 53 height 11
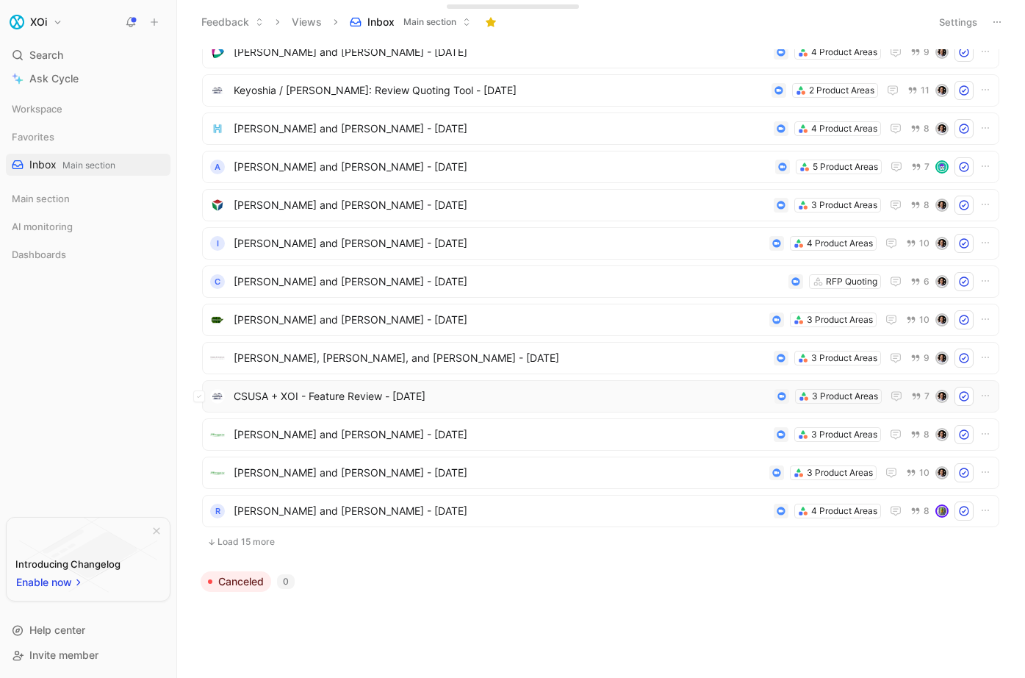
scroll to position [808, 0]
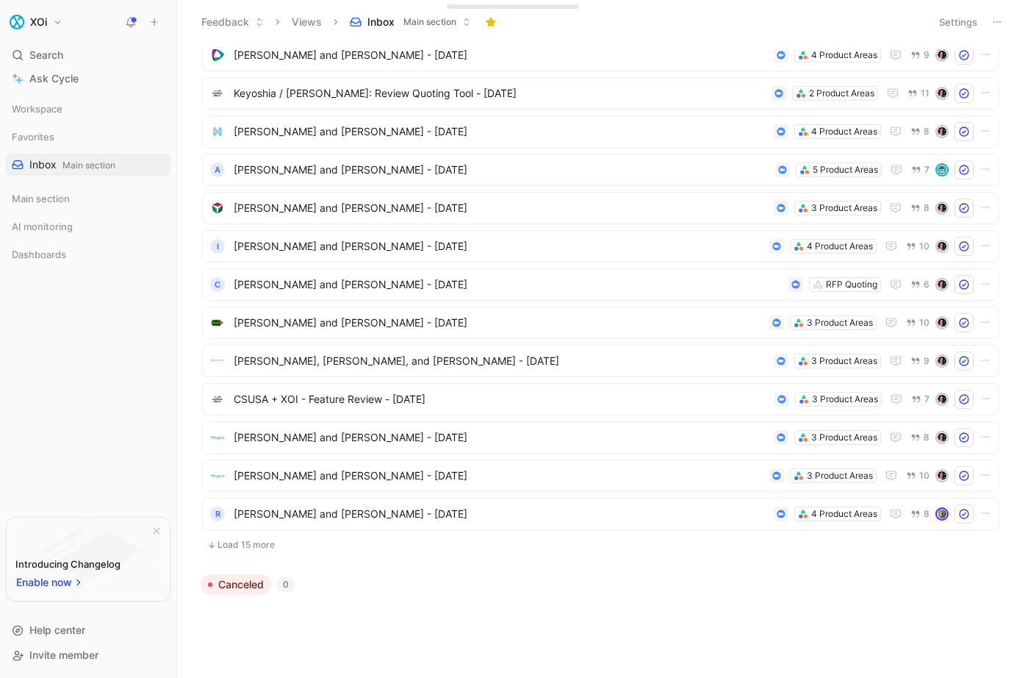
click at [252, 548] on button "Load 15 more" at bounding box center [600, 545] width 797 height 18
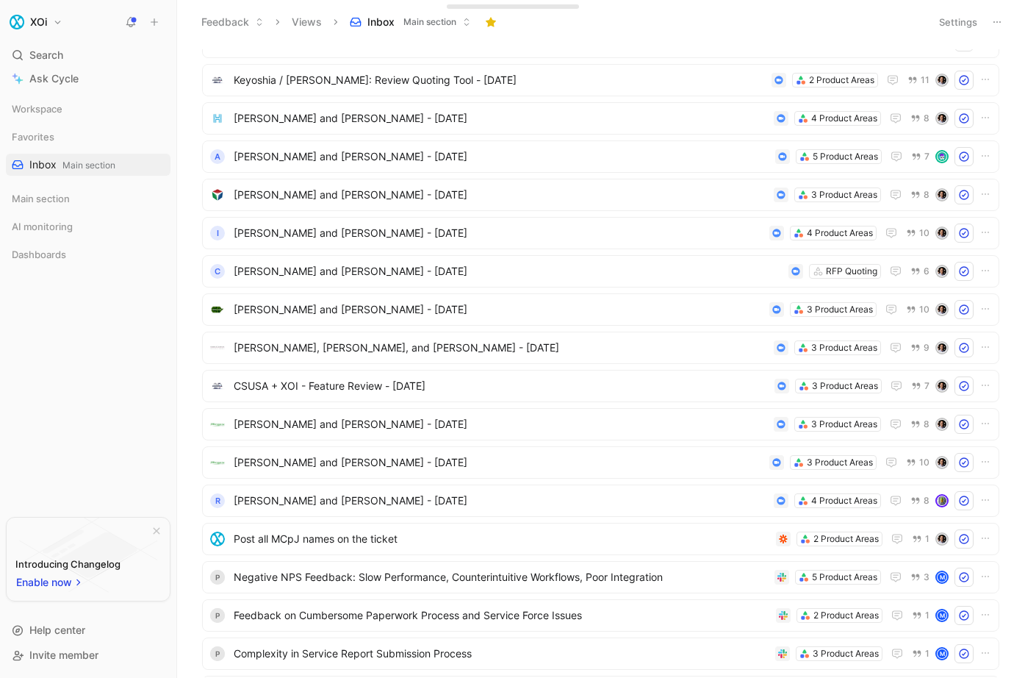
scroll to position [1384, 0]
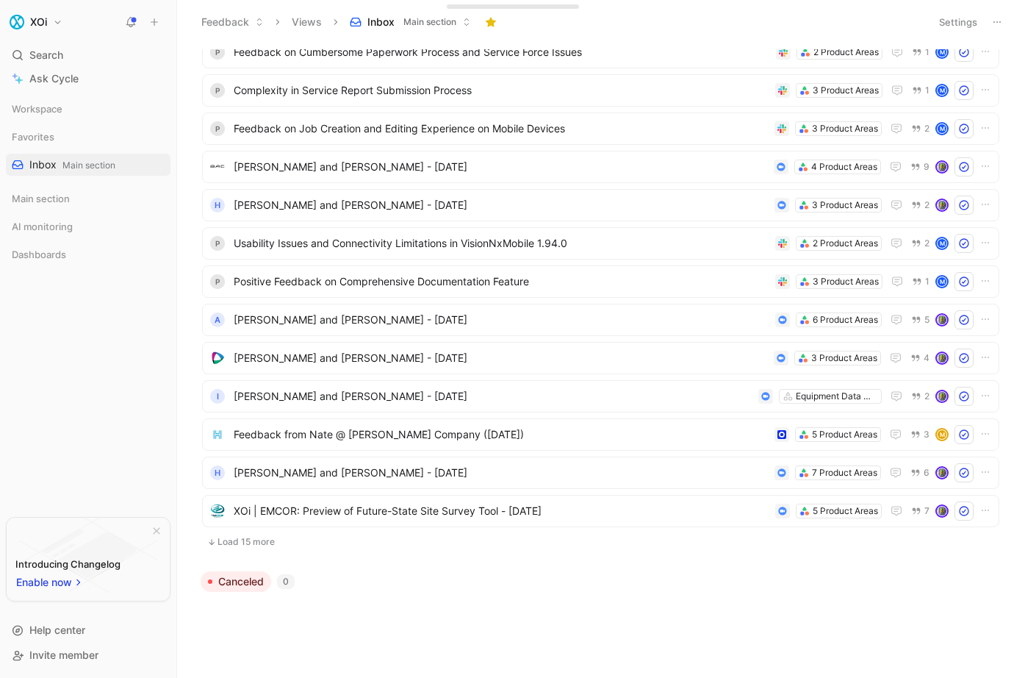
click at [245, 542] on button "Load 15 more" at bounding box center [600, 542] width 797 height 18
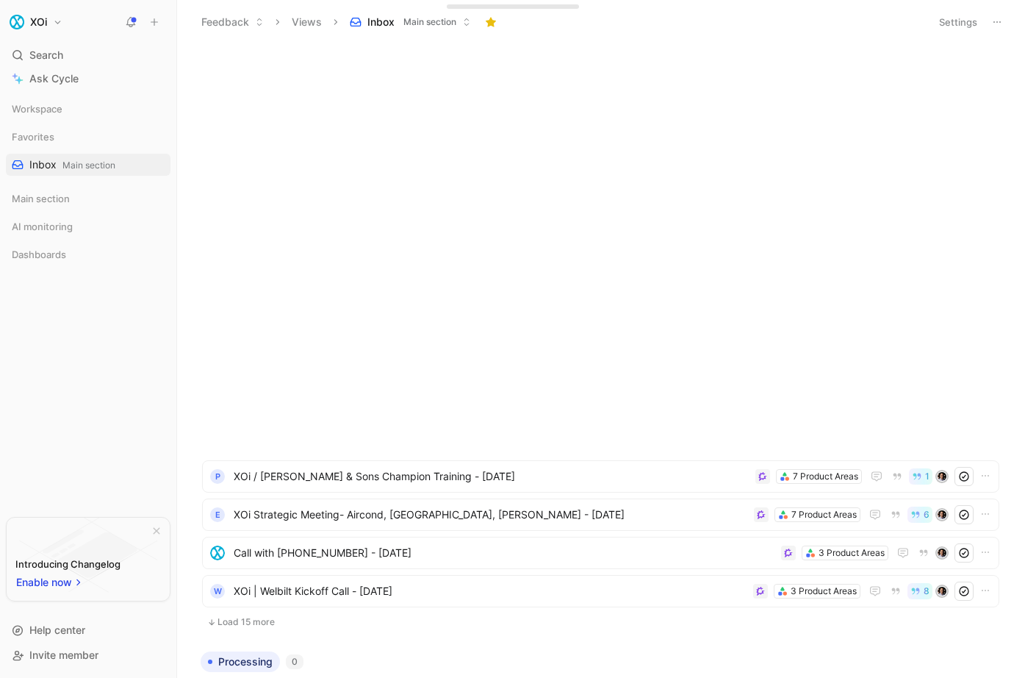
scroll to position [0, 0]
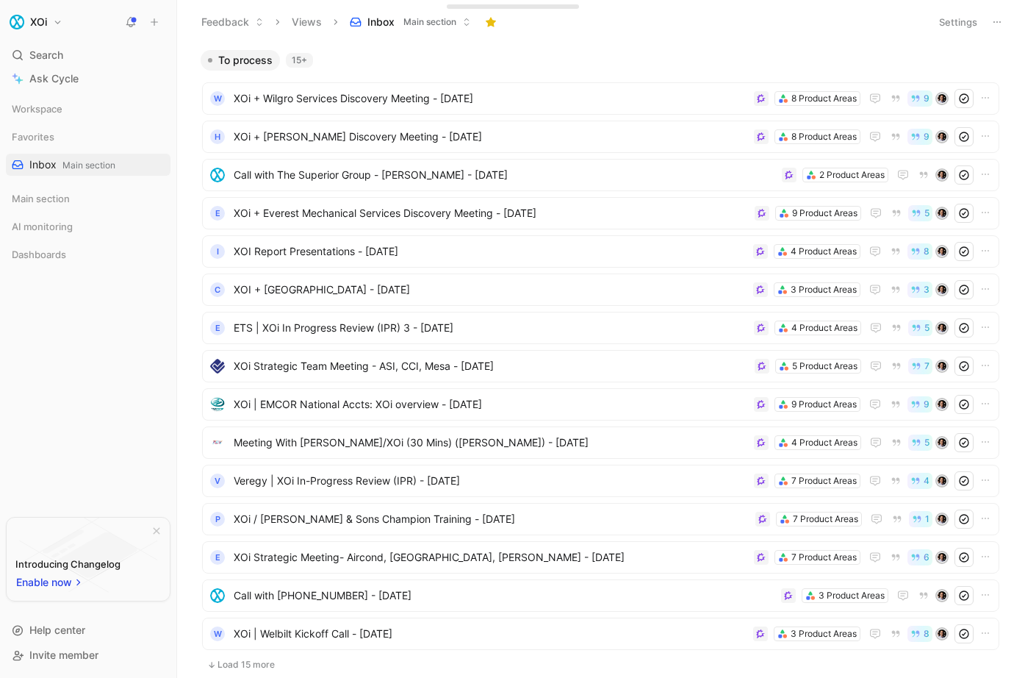
click at [298, 55] on div "15+" at bounding box center [299, 60] width 27 height 15
click at [309, 57] on div "15+" at bounding box center [299, 60] width 27 height 15
click at [311, 57] on div "15+" at bounding box center [299, 60] width 27 height 15
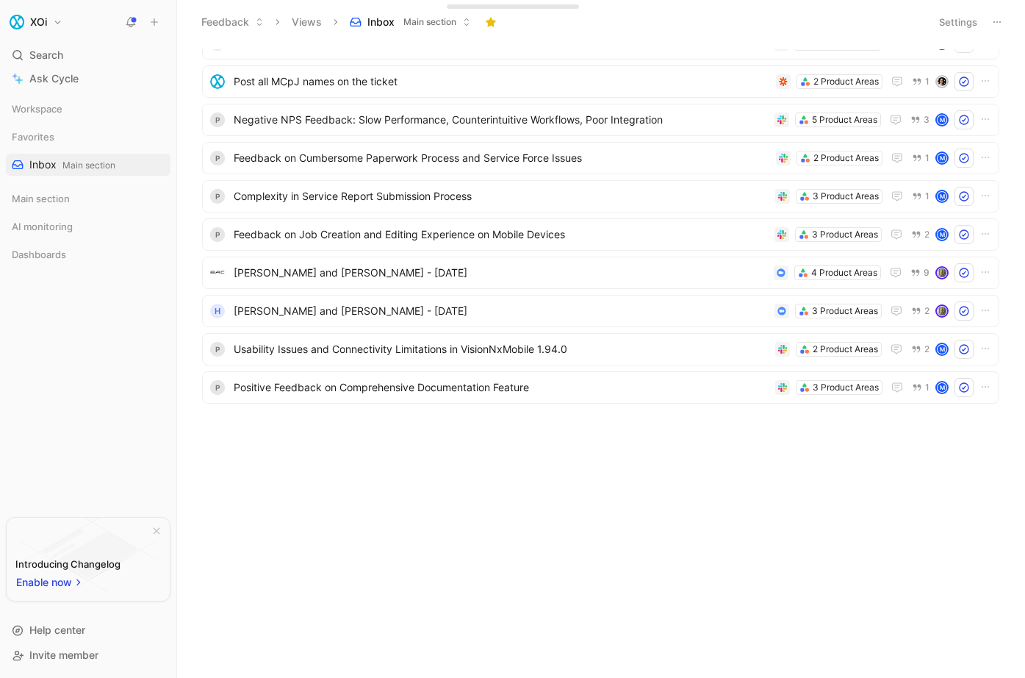
scroll to position [1869, 0]
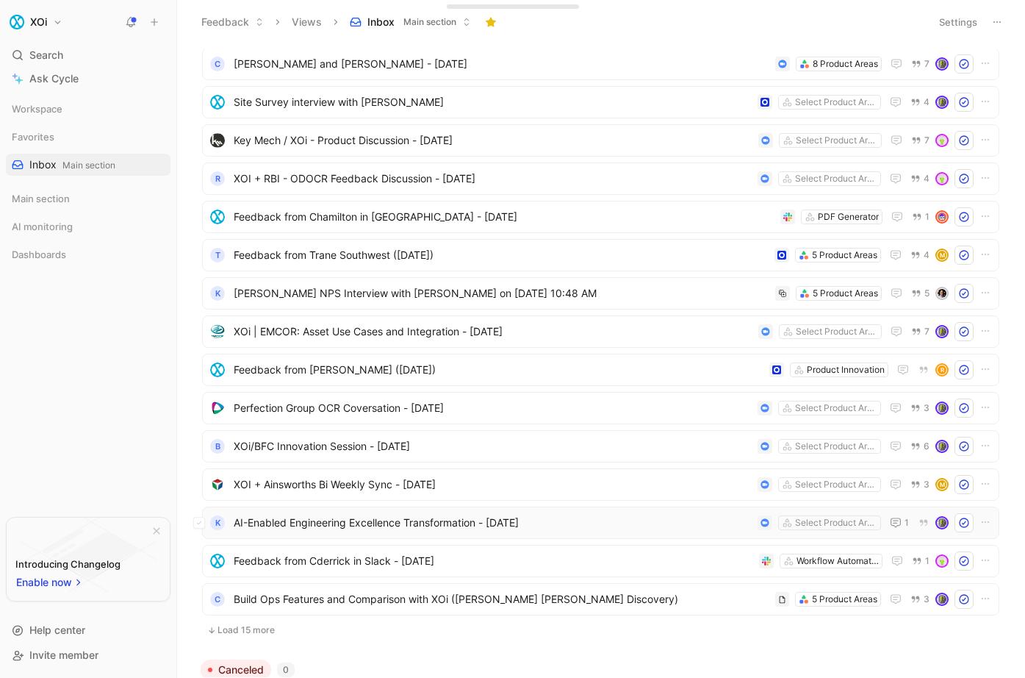
click at [401, 528] on span "AI-Enabled Engineering Excellence Transformation - [DATE]" at bounding box center [493, 523] width 518 height 18
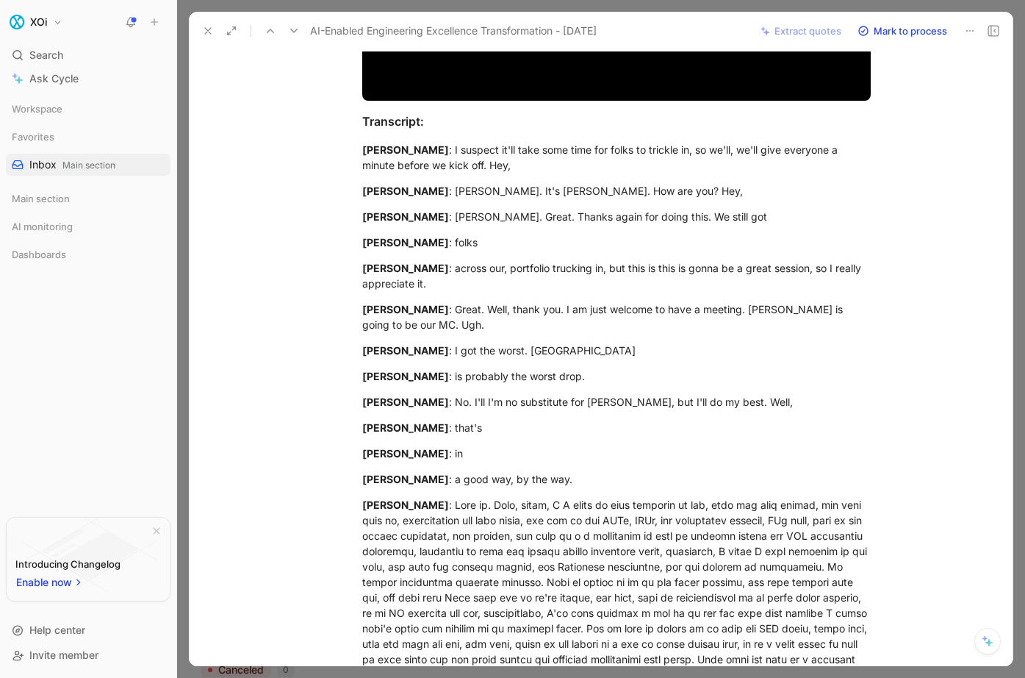
scroll to position [703, 0]
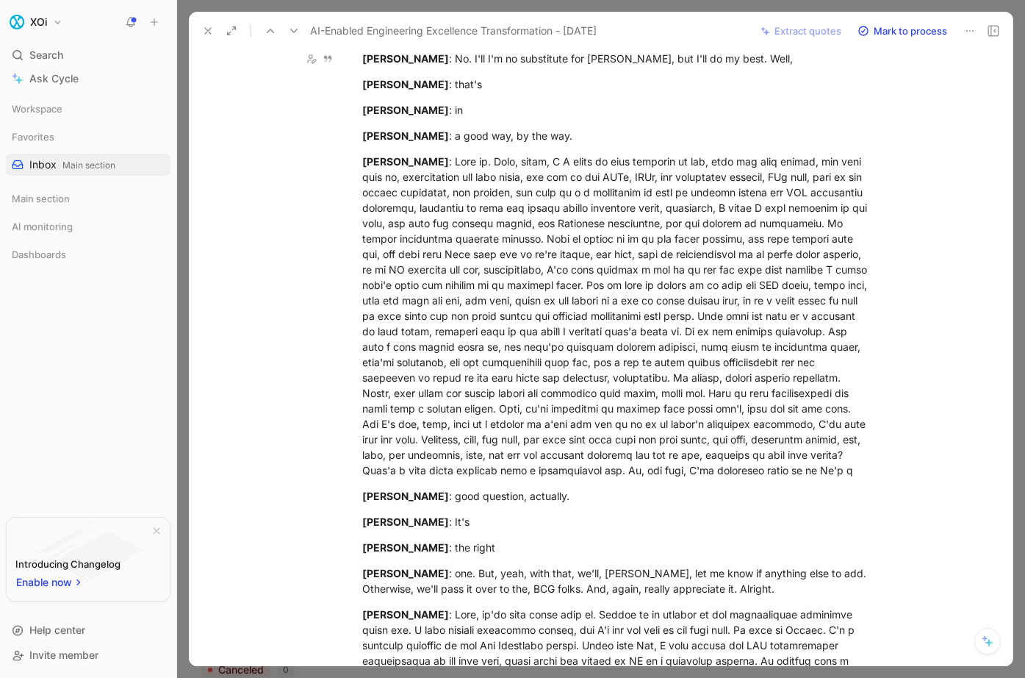
click at [183, 15] on button at bounding box center [175, 22] width 21 height 21
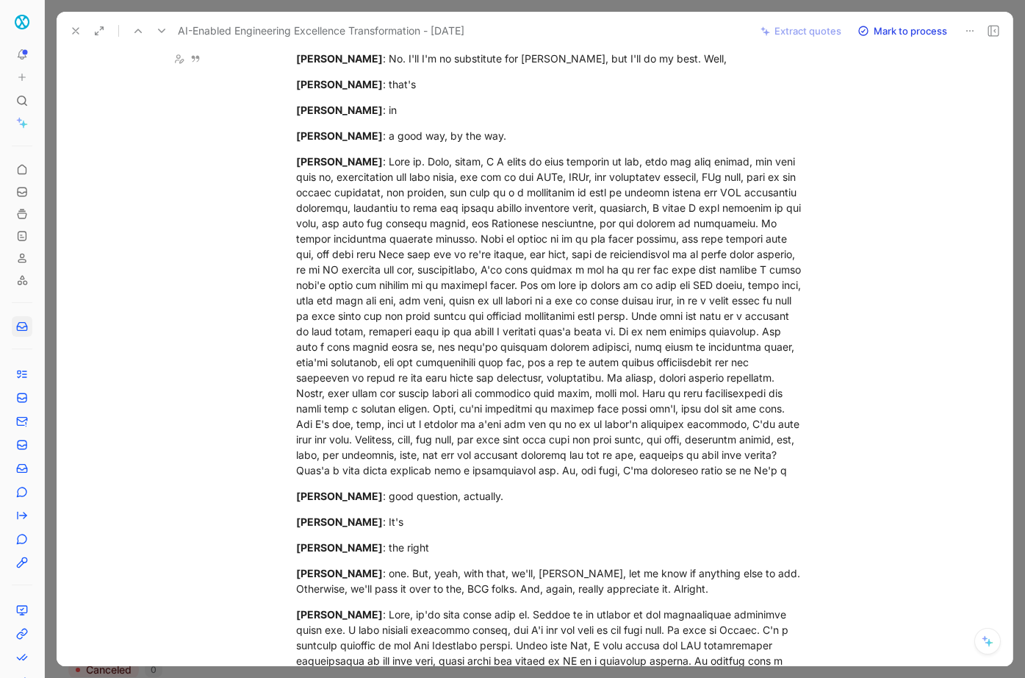
click at [82, 34] on button at bounding box center [75, 31] width 21 height 21
